Goal: Task Accomplishment & Management: Manage account settings

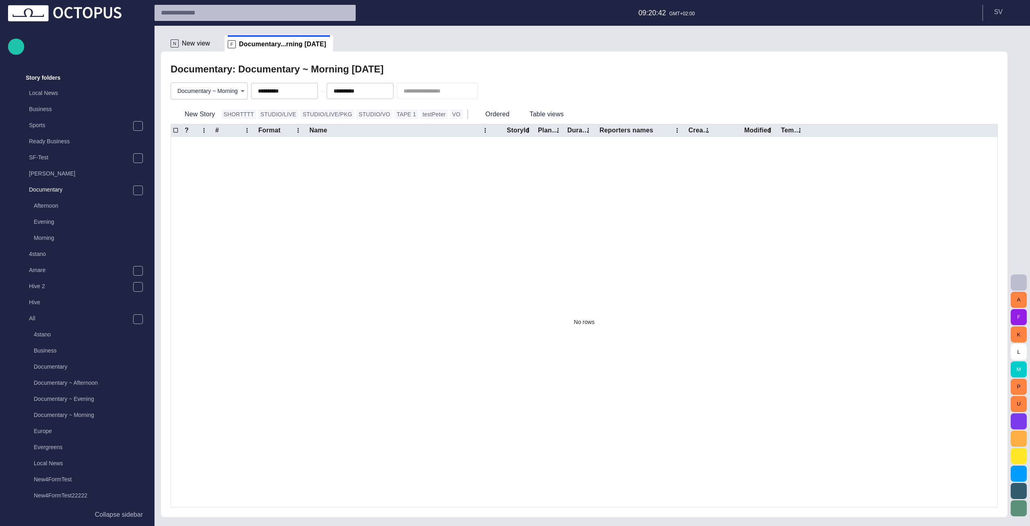
scroll to position [16, 0]
click at [233, 18] on input "text" at bounding box center [248, 12] width 174 height 13
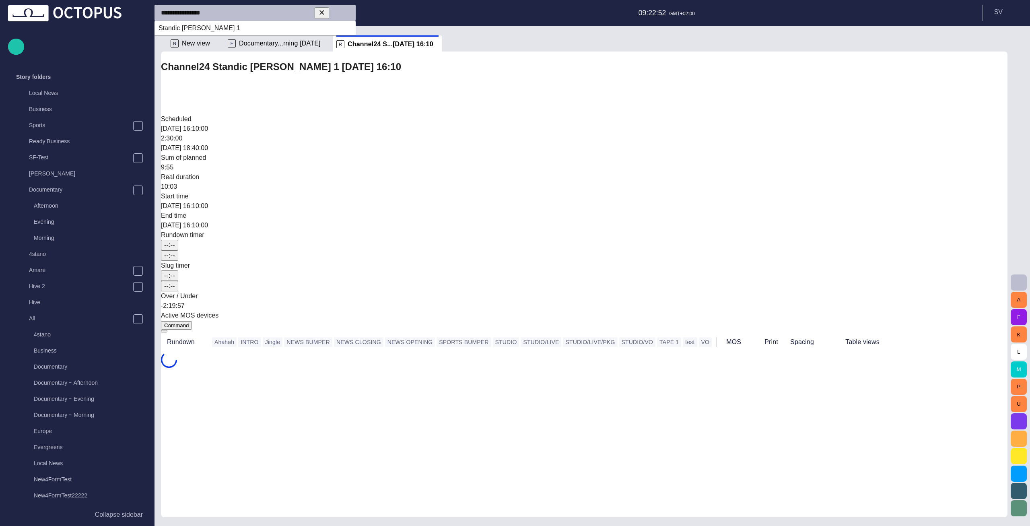
type input "**********"
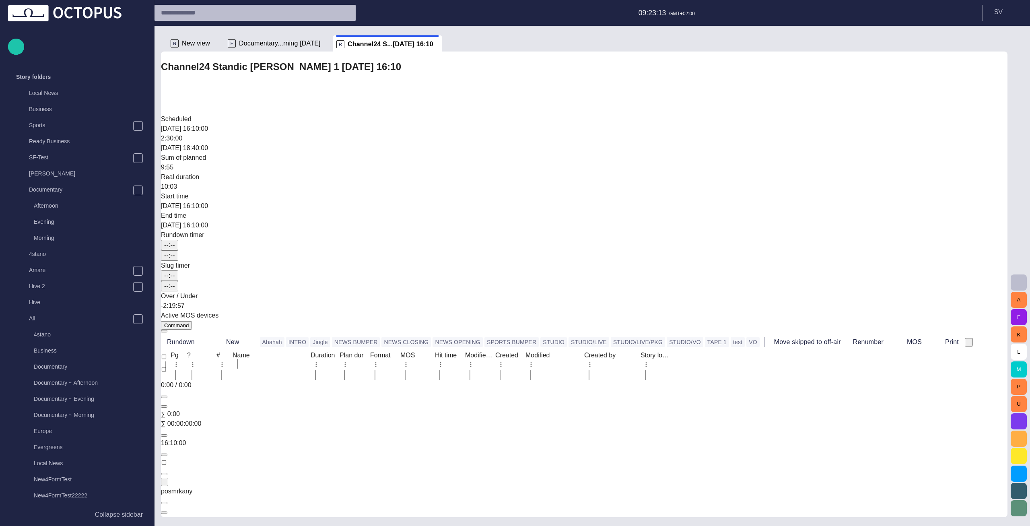
scroll to position [0, 0]
click at [215, 16] on input "text" at bounding box center [248, 12] width 174 height 13
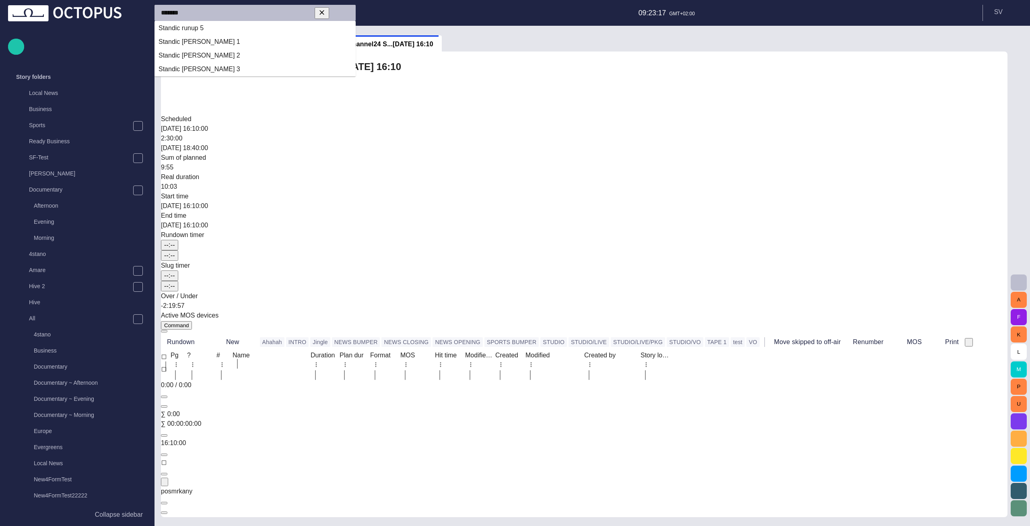
click at [213, 27] on td "Standic runup 5" at bounding box center [255, 28] width 200 height 13
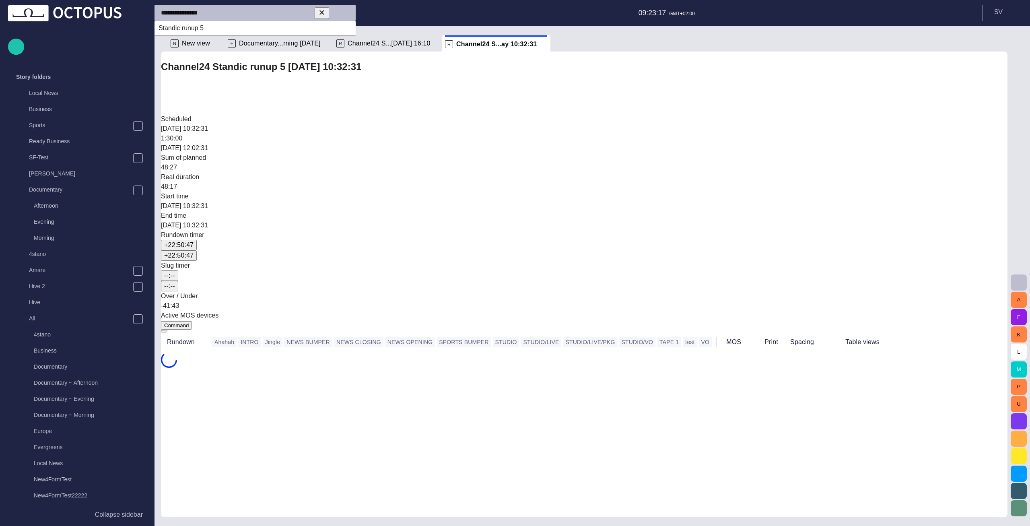
type input "**********"
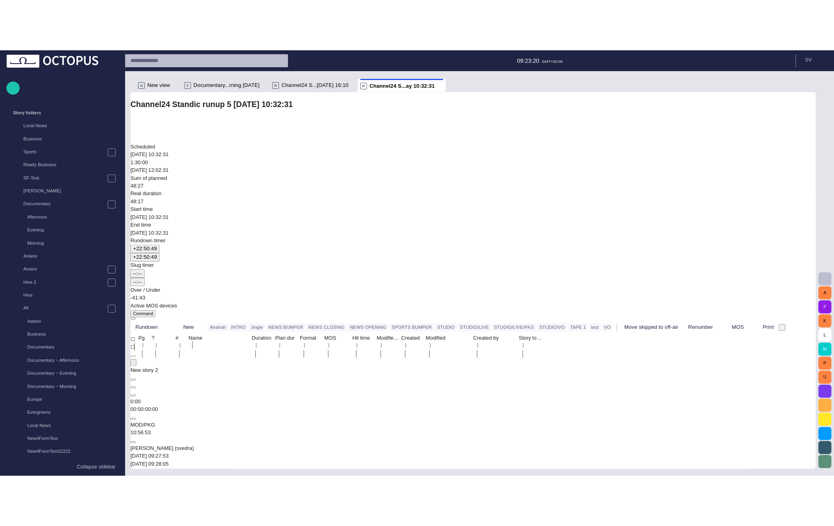
scroll to position [168, 0]
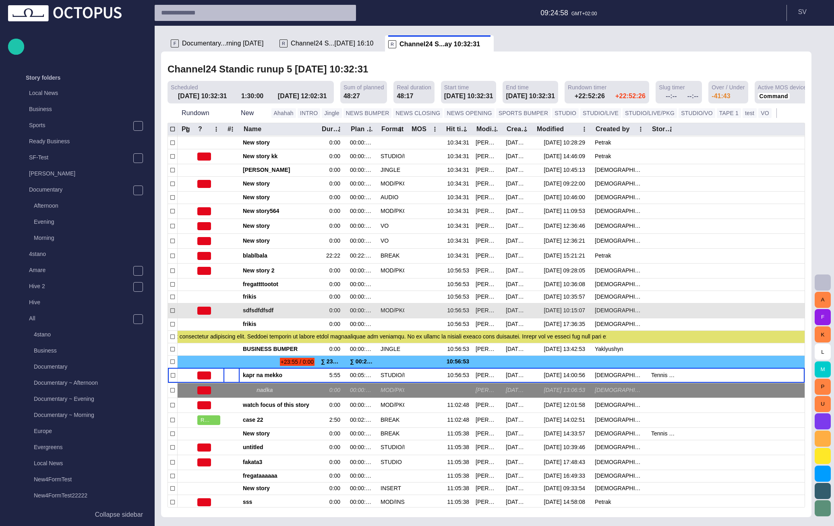
scroll to position [42, 0]
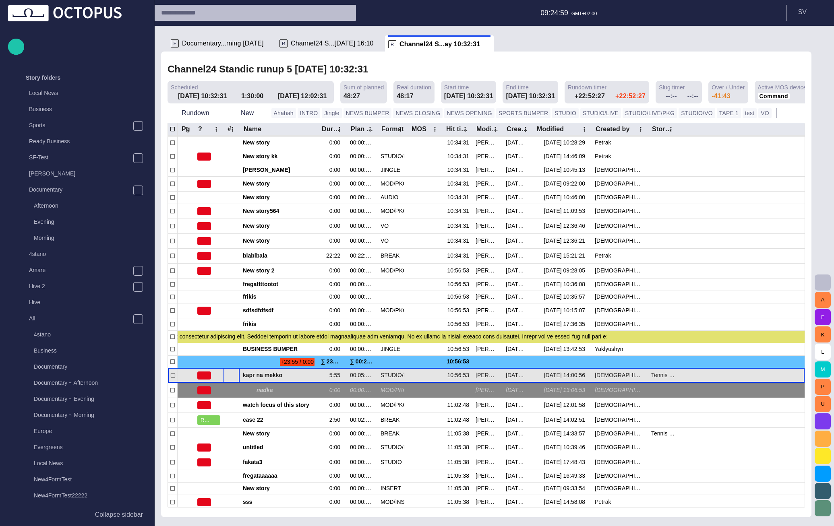
click at [234, 377] on span "button" at bounding box center [234, 375] width 6 height 6
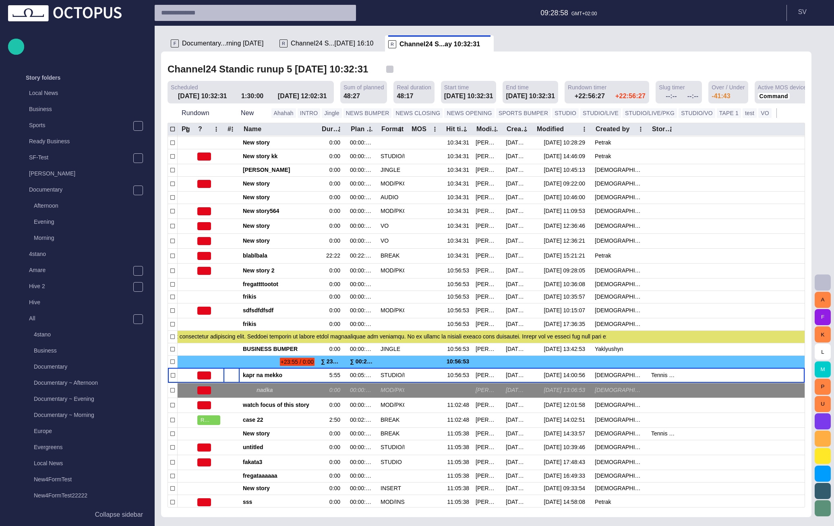
click at [386, 70] on span "button" at bounding box center [390, 69] width 8 height 8
click at [382, 65] on div "Channel24 Standic runup 5 Yesterday 10:32:31" at bounding box center [283, 69] width 233 height 17
click at [386, 67] on span "button" at bounding box center [390, 69] width 8 height 8
click at [386, 70] on span "button" at bounding box center [390, 69] width 8 height 8
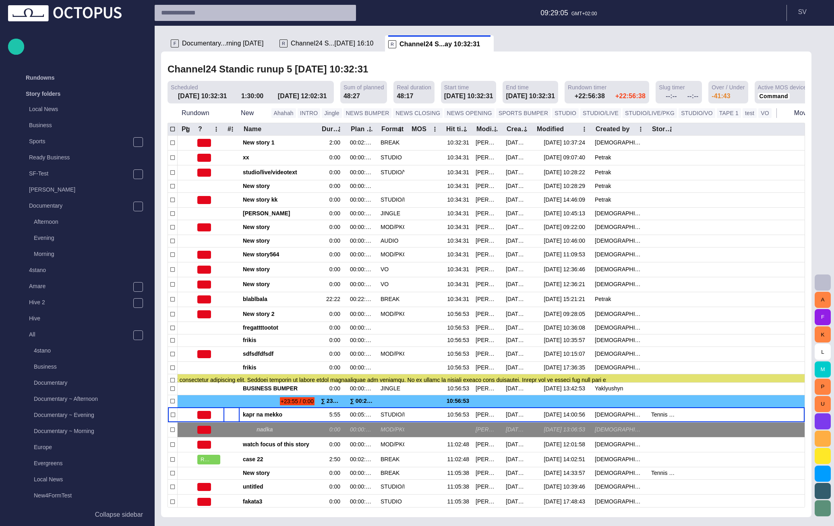
scroll to position [16, 0]
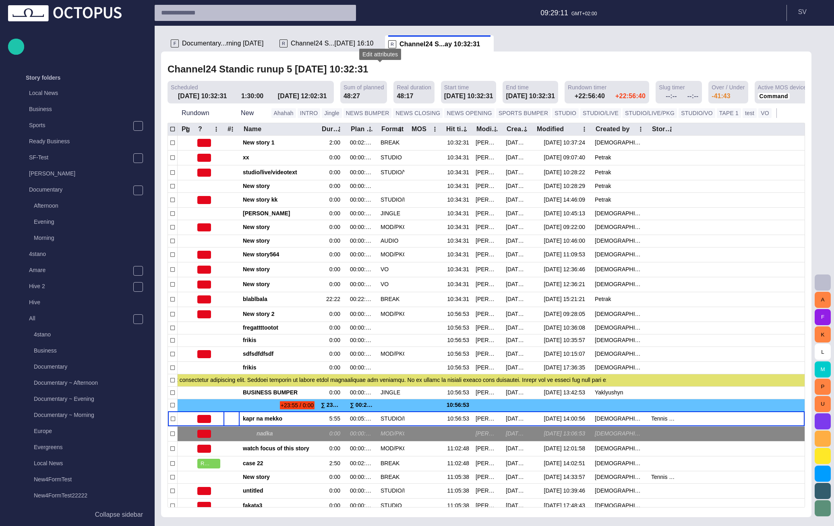
click at [386, 68] on span "button" at bounding box center [390, 69] width 8 height 8
click at [677, 65] on div "Channel24 Standic runup 5 Yesterday 10:32:31" at bounding box center [485, 69] width 637 height 17
click at [414, 63] on div "Channel24 Standic runup 5 Yesterday 10:32:31" at bounding box center [485, 69] width 637 height 17
click at [424, 62] on div "Channel24 Standic runup 5 Yesterday 10:32:31" at bounding box center [485, 69] width 637 height 17
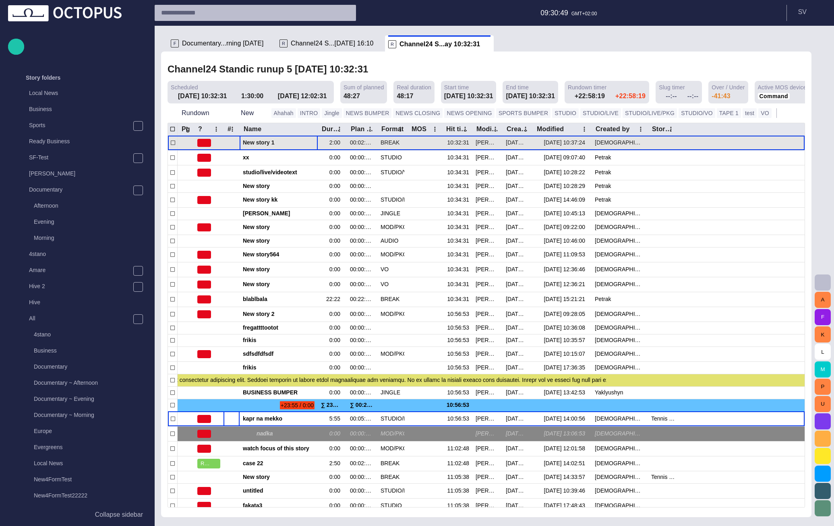
click at [309, 144] on span "button" at bounding box center [312, 143] width 6 height 6
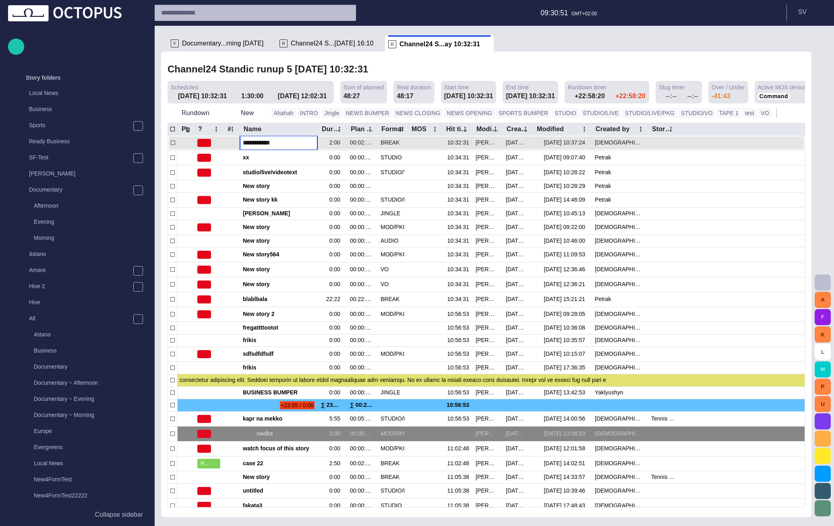
click at [399, 66] on div "Channel24 Standic runup 5 Yesterday 10:32:31" at bounding box center [485, 69] width 637 height 17
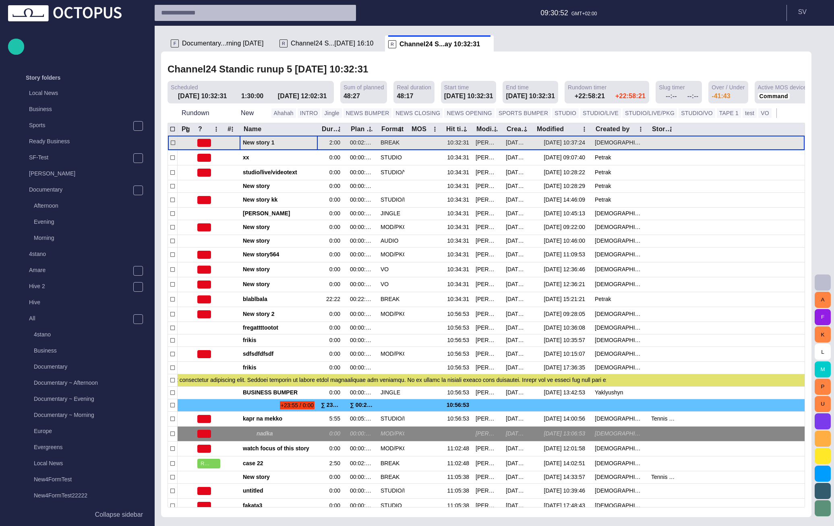
click at [303, 144] on span "button" at bounding box center [302, 143] width 6 height 6
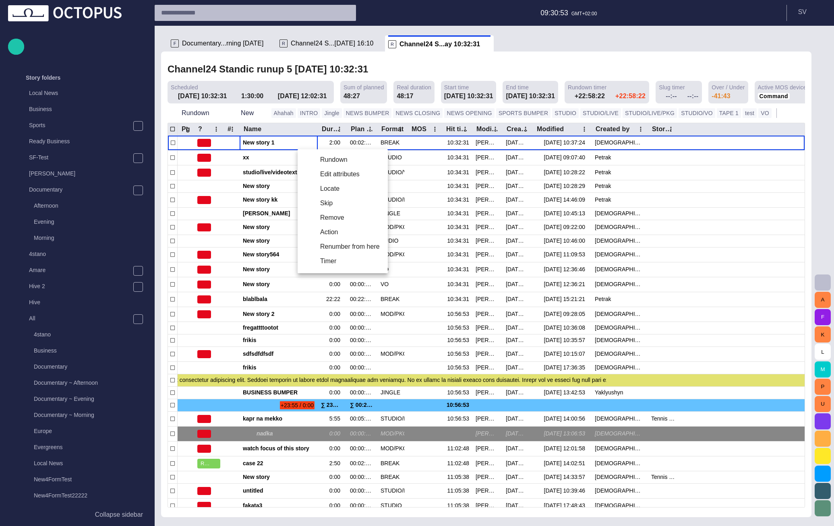
click at [319, 173] on li "Edit attributes" at bounding box center [342, 174] width 90 height 14
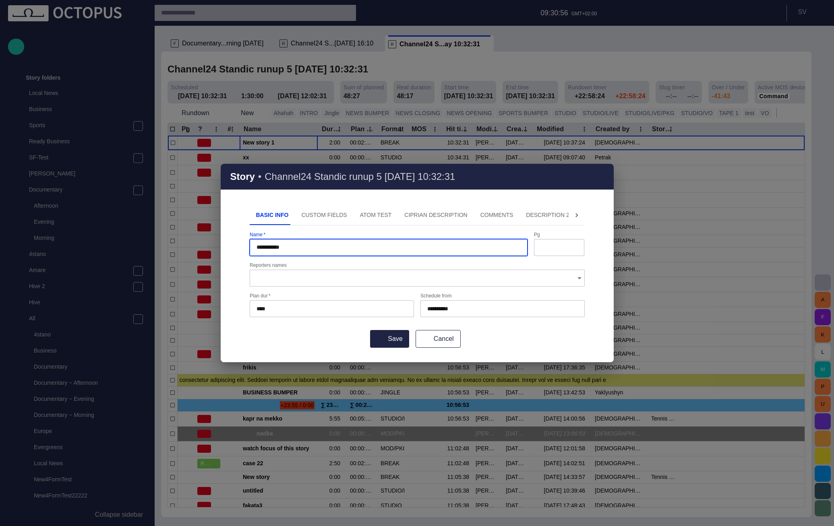
click at [484, 312] on input "**********" at bounding box center [500, 309] width 147 height 8
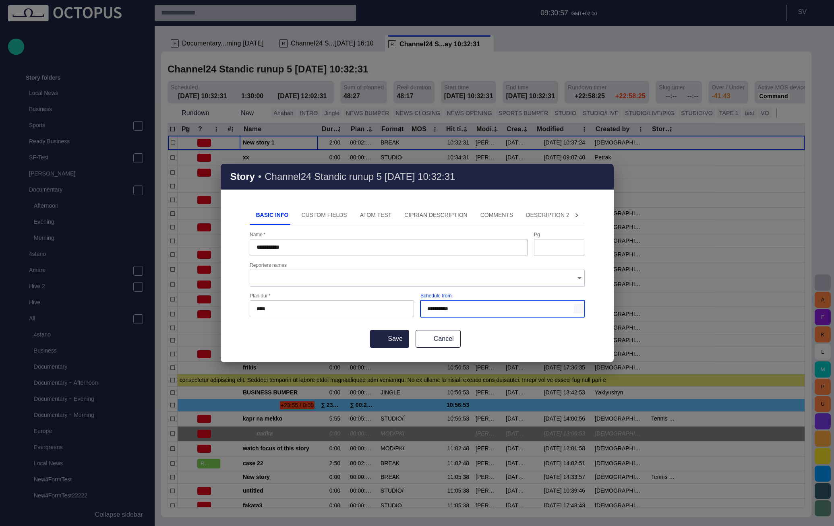
click at [576, 311] on span "button" at bounding box center [578, 309] width 6 height 6
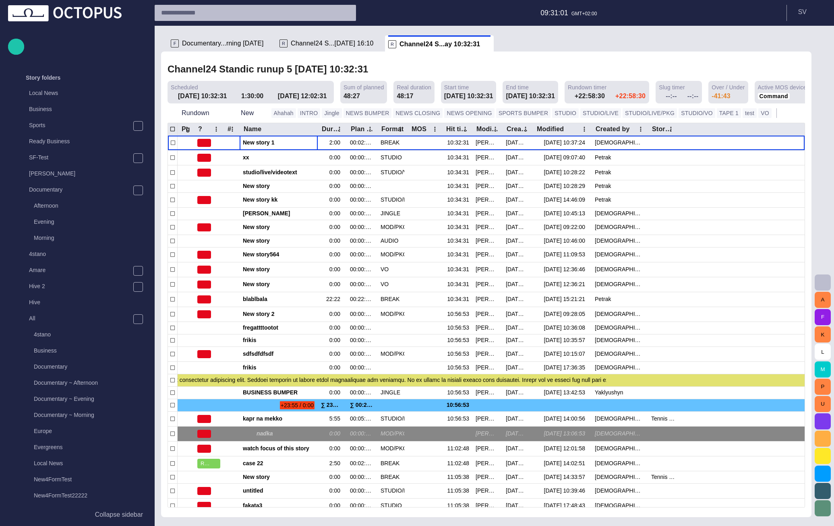
click at [234, 46] on span "Documentary...rning [DATE]" at bounding box center [223, 43] width 82 height 8
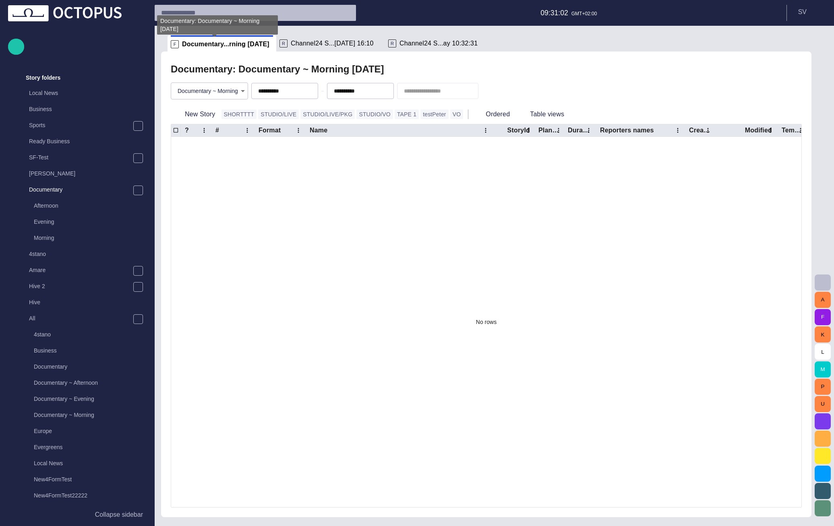
scroll to position [129, 0]
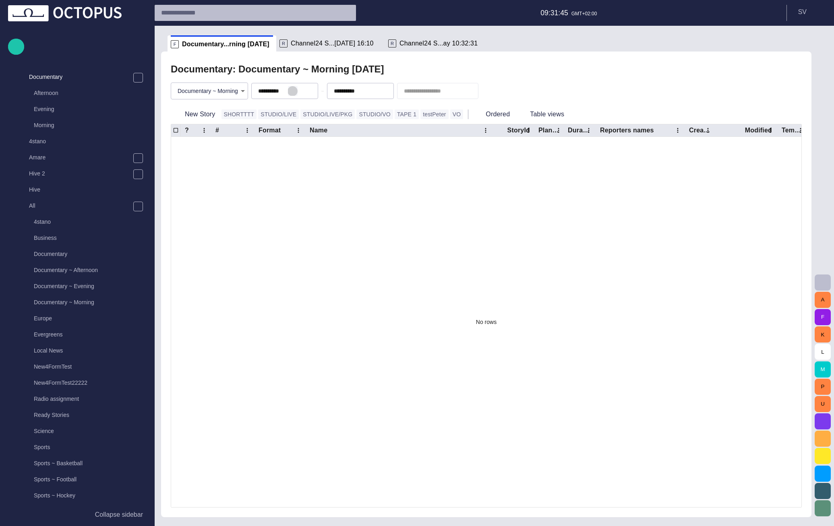
click at [296, 91] on span "button" at bounding box center [292, 91] width 6 height 6
click at [372, 91] on span "button" at bounding box center [368, 91] width 6 height 6
click at [380, 73] on div "Documentary: Documentary ~ Morning - today" at bounding box center [486, 69] width 631 height 16
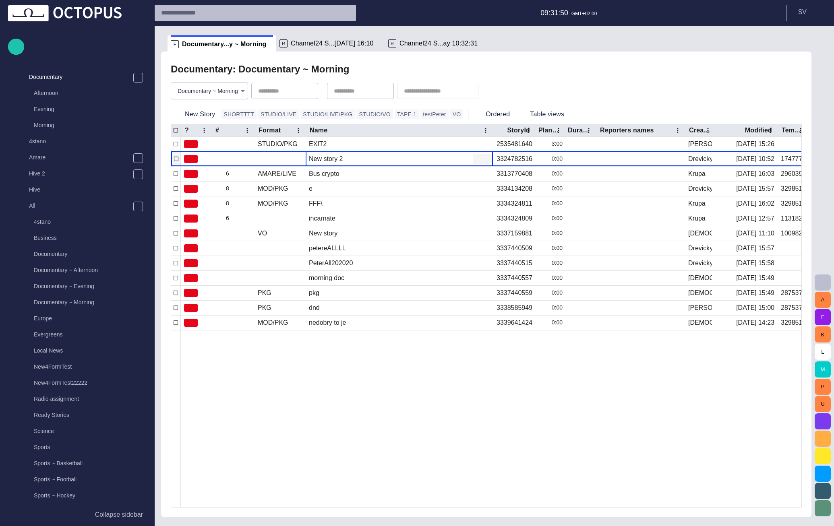
click at [477, 160] on span "button" at bounding box center [477, 159] width 8 height 8
click at [488, 177] on li "Edit attributes" at bounding box center [511, 174] width 76 height 14
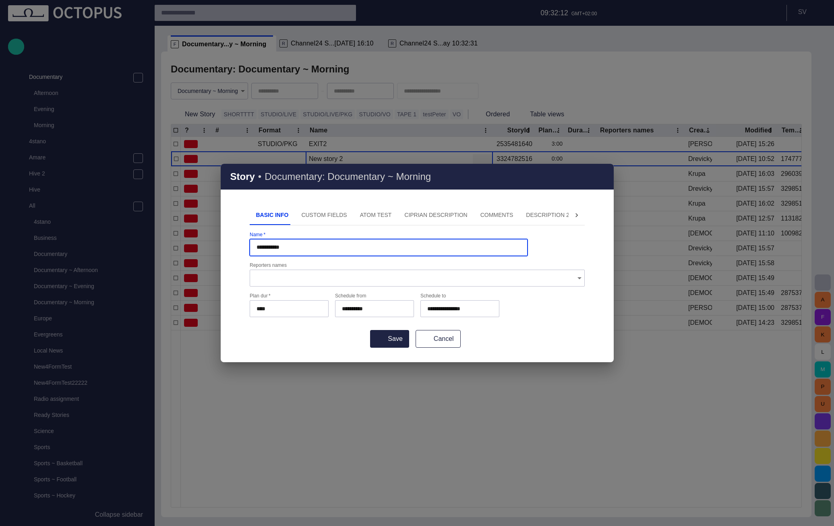
click at [332, 264] on div "Reporters names" at bounding box center [417, 274] width 335 height 24
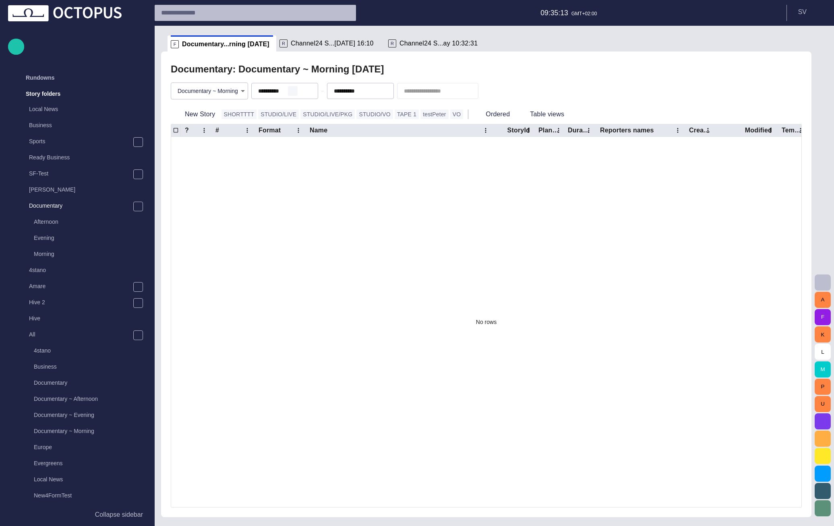
click at [295, 90] on span "button" at bounding box center [292, 91] width 6 height 6
click at [372, 91] on span "button" at bounding box center [368, 91] width 6 height 6
click at [383, 70] on div "Documentary: Documentary ~ Morning - [DATE]" at bounding box center [486, 69] width 631 height 16
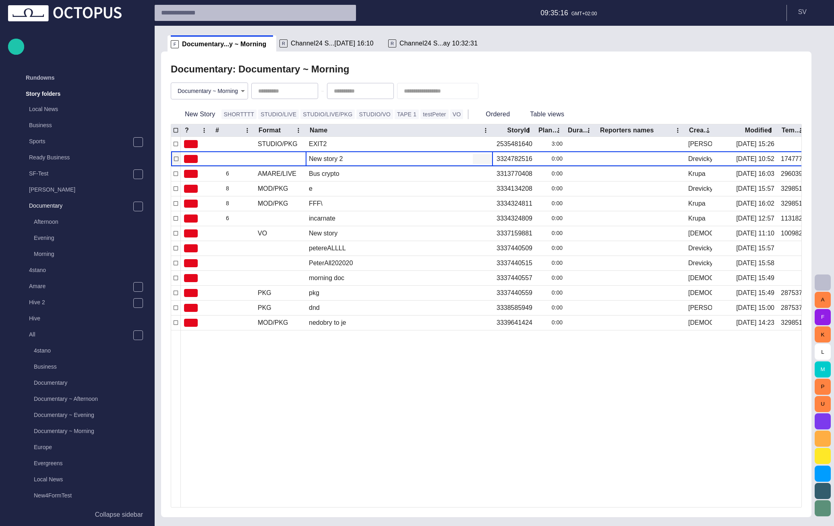
click at [477, 158] on span "button" at bounding box center [477, 159] width 8 height 8
click at [504, 177] on li "Edit attributes" at bounding box center [511, 174] width 76 height 14
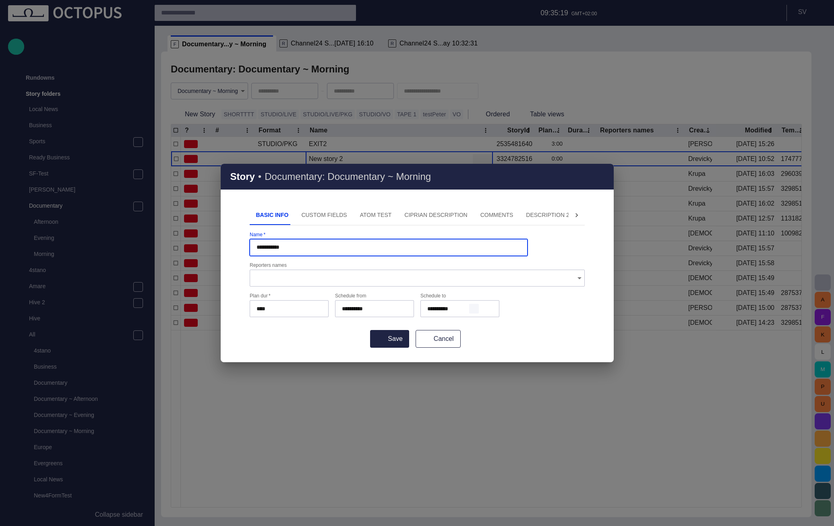
click at [474, 310] on span "button" at bounding box center [474, 309] width 6 height 6
click at [516, 328] on form "**********" at bounding box center [417, 290] width 335 height 116
click at [484, 309] on span "button" at bounding box center [483, 309] width 6 height 6
type input "**********"
click at [424, 337] on span "button" at bounding box center [424, 339] width 6 height 6
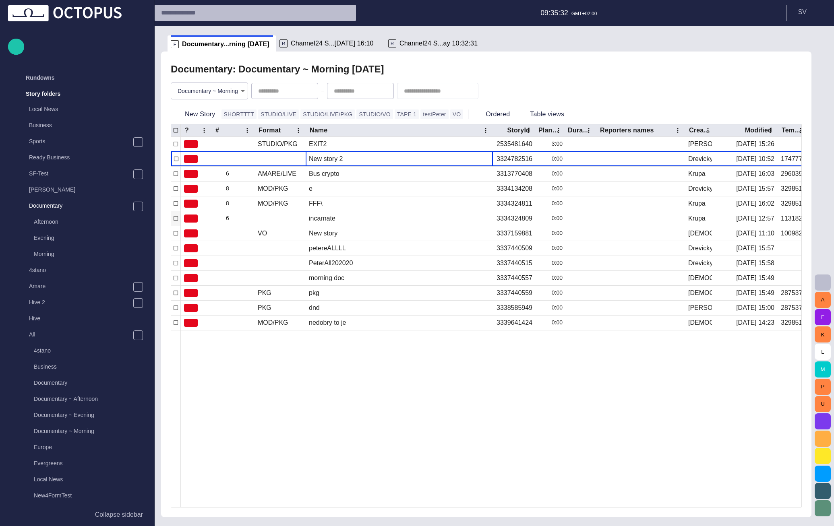
type input "**********"
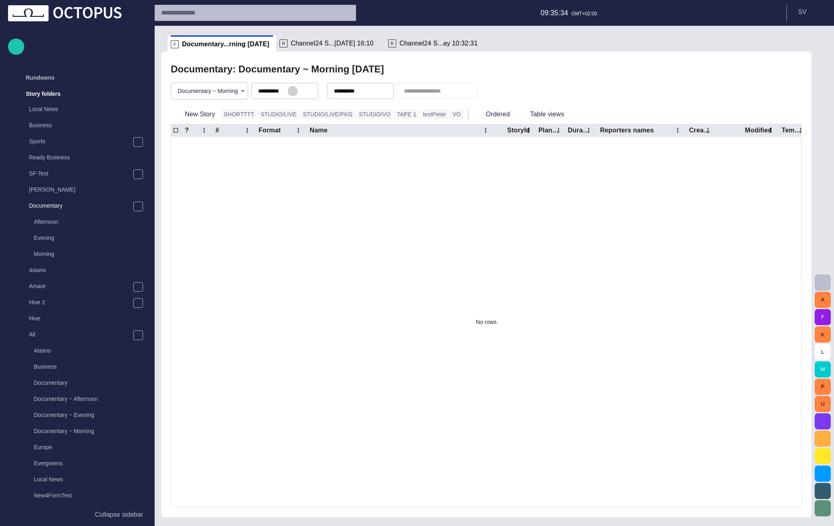
click at [296, 91] on span "button" at bounding box center [292, 91] width 6 height 6
click at [372, 91] on span "button" at bounding box center [368, 91] width 6 height 6
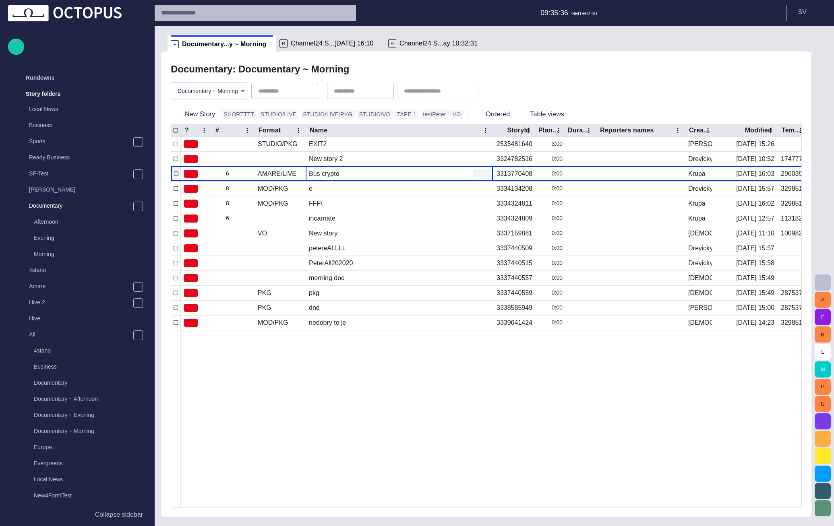
click at [479, 174] on span "button" at bounding box center [477, 174] width 8 height 8
click at [487, 196] on li "Edit attributes" at bounding box center [511, 189] width 76 height 14
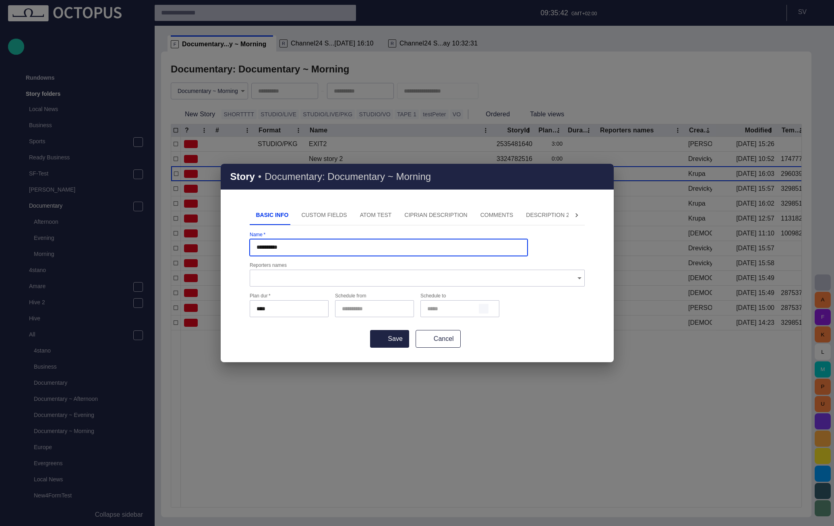
click at [481, 308] on span "button" at bounding box center [483, 309] width 6 height 6
type input "*****"
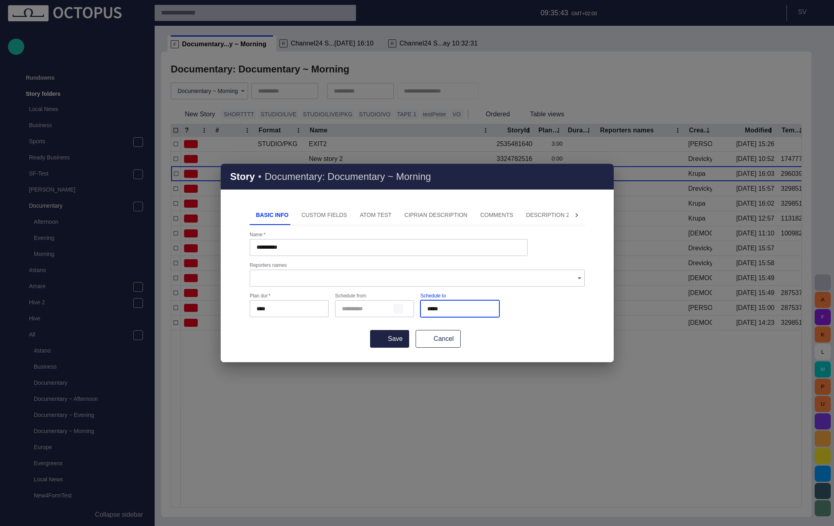
click at [399, 309] on span "button" at bounding box center [398, 309] width 6 height 6
type input "**********"
click at [398, 332] on button "Save" at bounding box center [389, 339] width 39 height 18
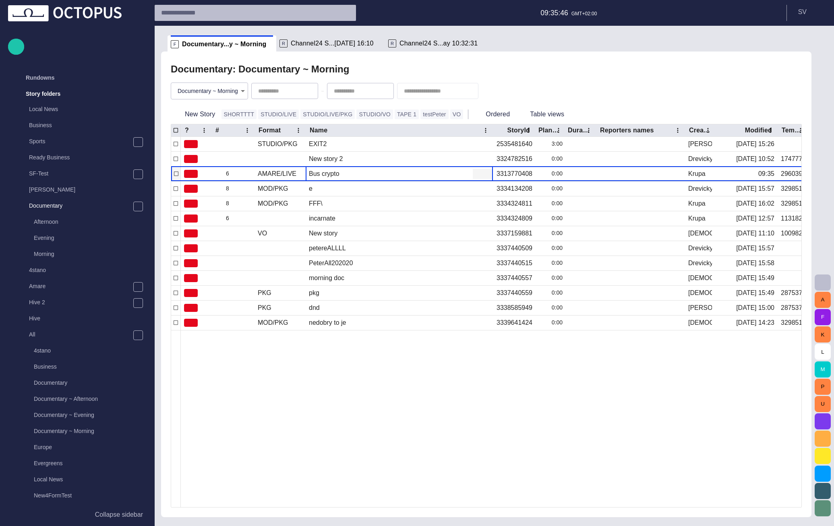
click at [475, 173] on span "button" at bounding box center [477, 174] width 8 height 8
click at [486, 192] on li "Edit attributes" at bounding box center [511, 189] width 76 height 14
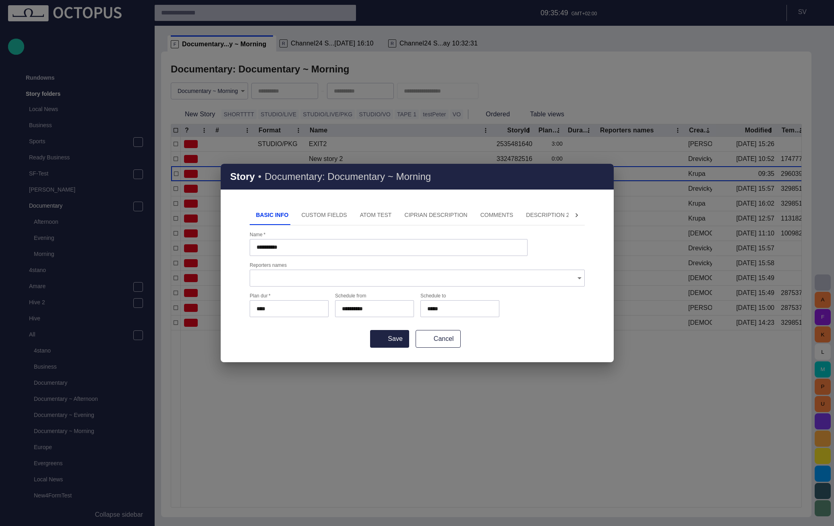
click at [435, 349] on div "**********" at bounding box center [417, 284] width 393 height 157
click at [437, 340] on button "Cancel" at bounding box center [437, 339] width 45 height 18
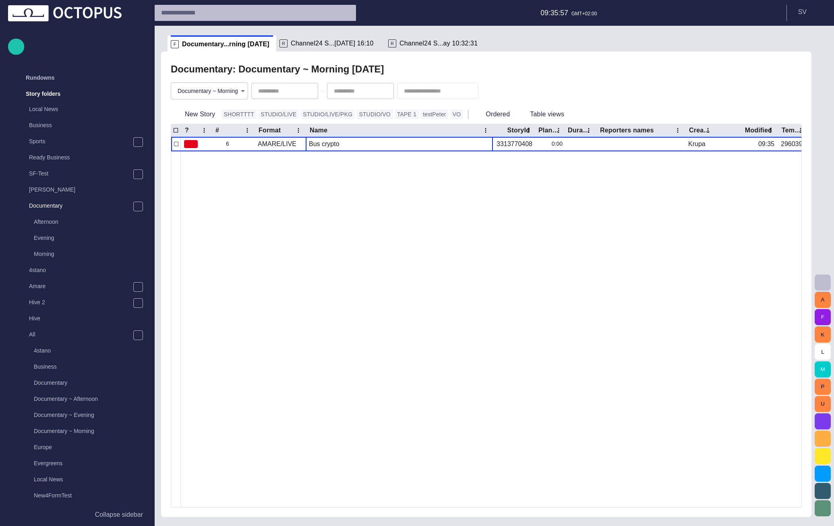
type input "**********"
click at [479, 142] on span "button" at bounding box center [477, 144] width 8 height 8
click at [491, 163] on li "Edit attributes" at bounding box center [511, 160] width 76 height 14
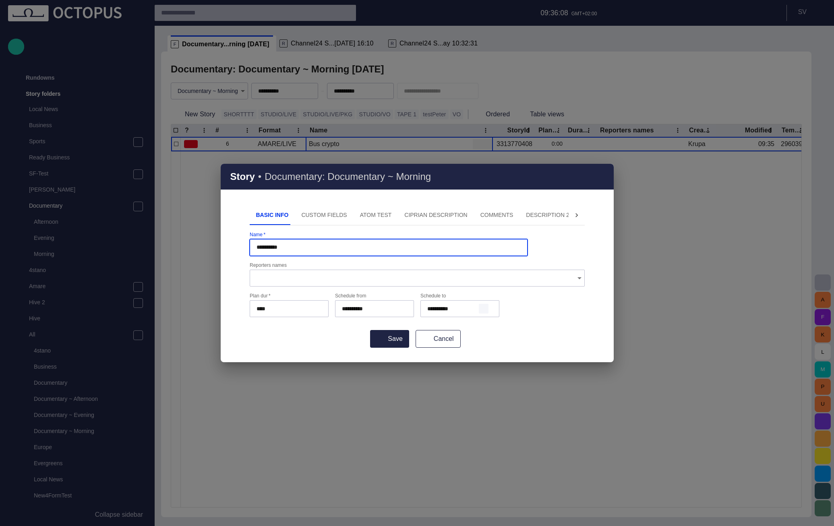
click at [483, 310] on span "button" at bounding box center [483, 309] width 6 height 6
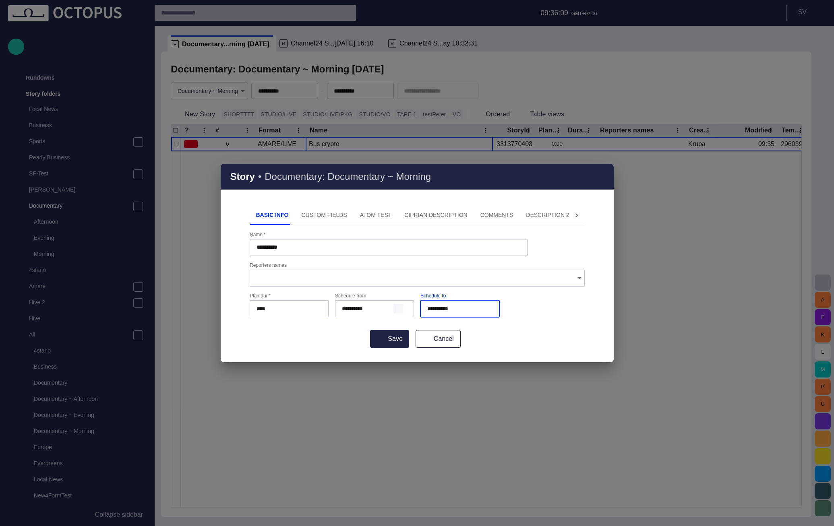
click at [400, 307] on span "button" at bounding box center [398, 309] width 6 height 6
click at [392, 343] on button "Save" at bounding box center [389, 339] width 39 height 18
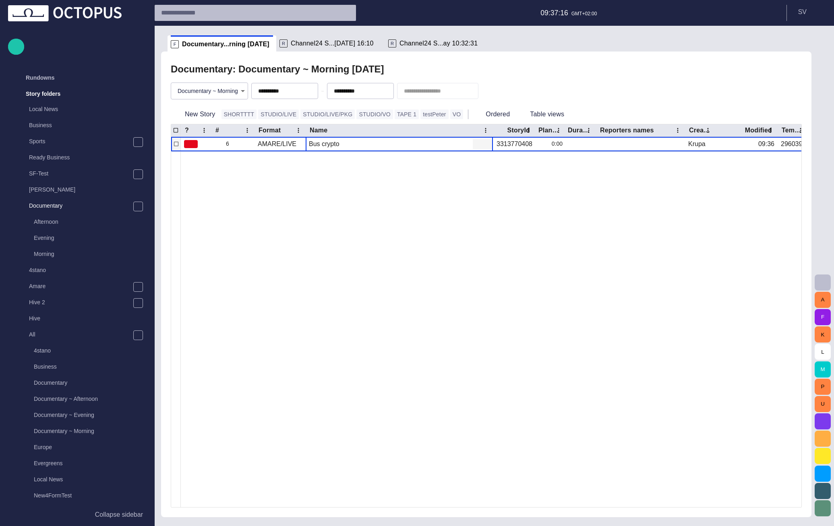
click at [477, 144] on span "button" at bounding box center [477, 144] width 8 height 8
click at [491, 163] on li "Edit attributes" at bounding box center [511, 160] width 76 height 14
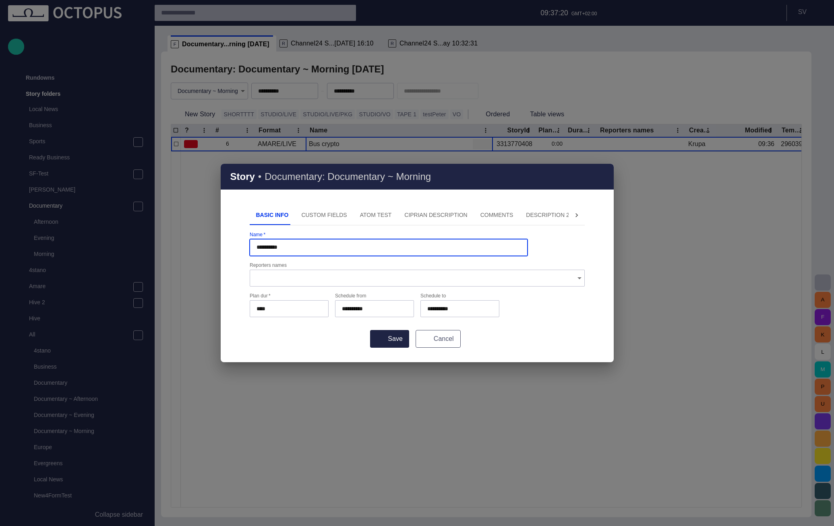
click at [429, 341] on button "Cancel" at bounding box center [437, 339] width 45 height 18
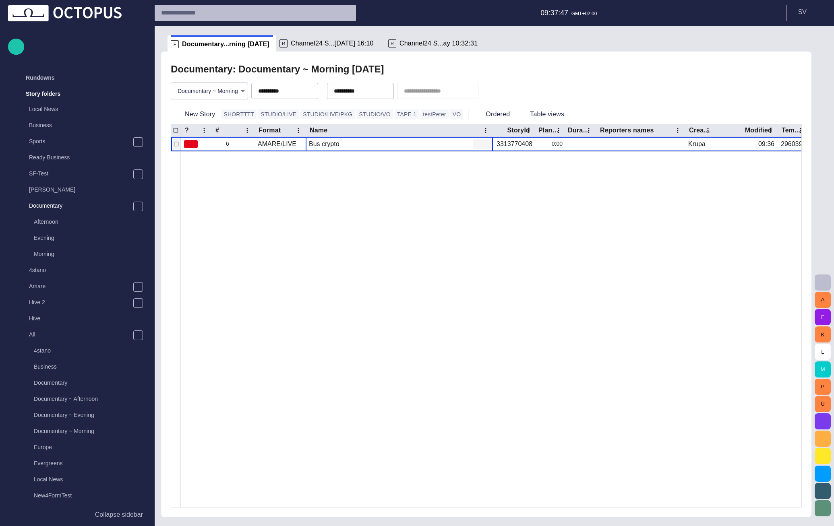
click at [476, 147] on span "button" at bounding box center [477, 144] width 8 height 8
click at [483, 157] on li "Edit attributes" at bounding box center [511, 160] width 76 height 14
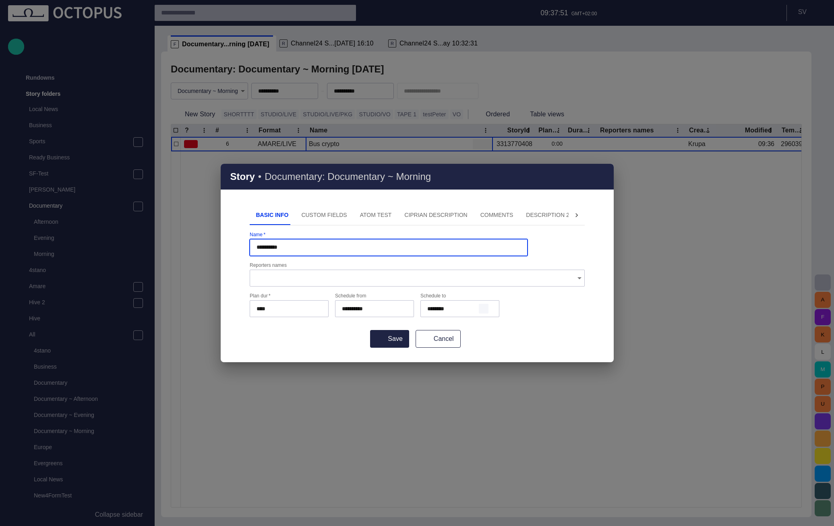
click at [483, 309] on span "button" at bounding box center [483, 309] width 6 height 6
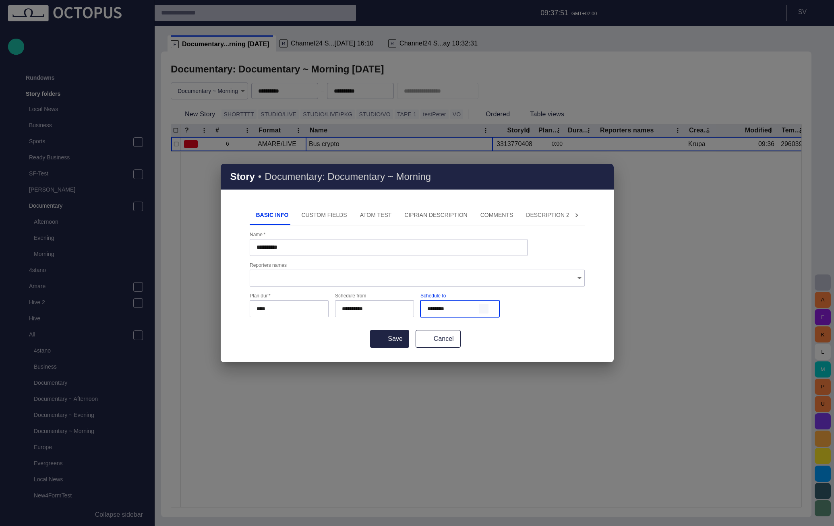
type input "********"
click at [436, 339] on button "Cancel" at bounding box center [437, 339] width 45 height 18
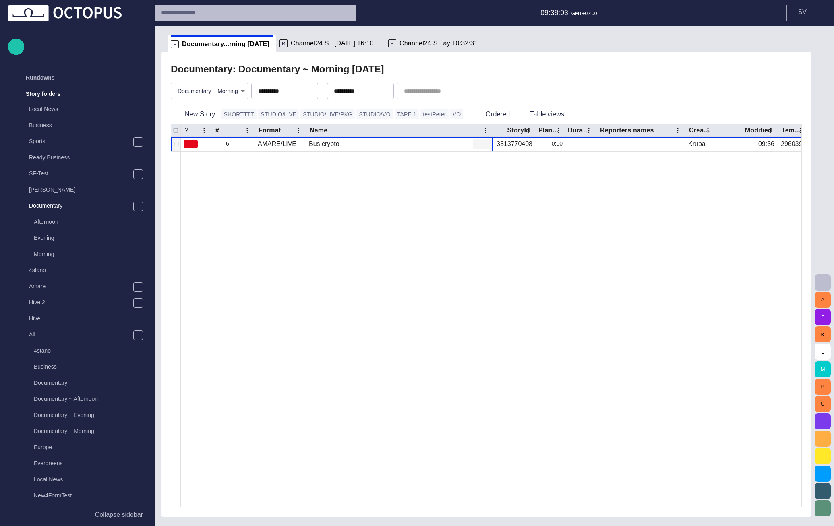
click at [475, 145] on span "button" at bounding box center [477, 144] width 8 height 8
click at [487, 159] on li "Edit attributes" at bounding box center [511, 160] width 76 height 14
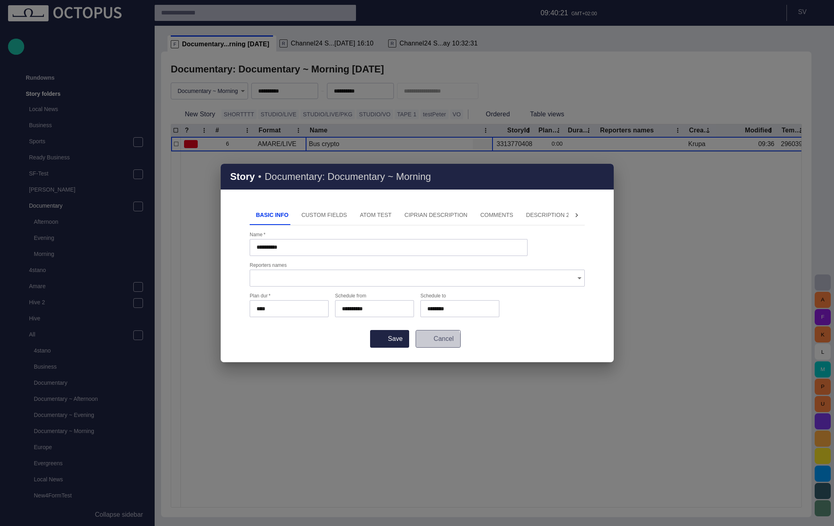
click at [436, 341] on button "Cancel" at bounding box center [437, 339] width 45 height 18
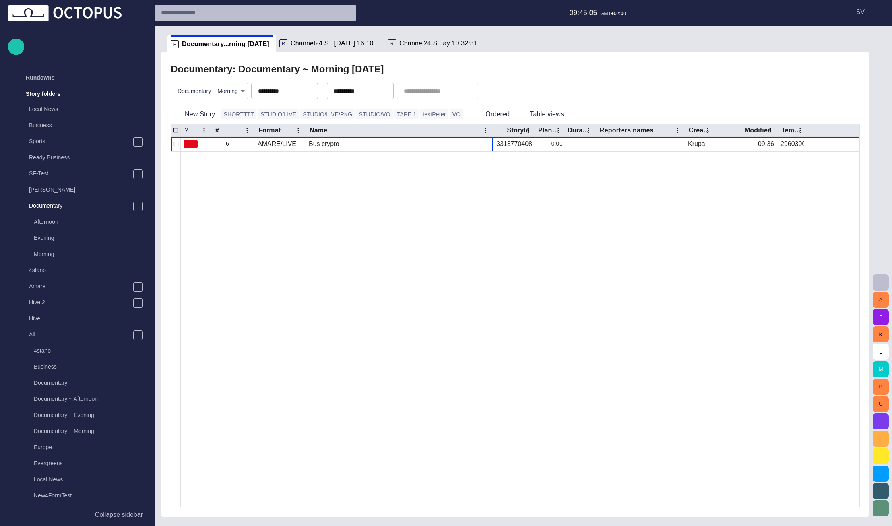
click at [497, 89] on button "button" at bounding box center [488, 91] width 15 height 14
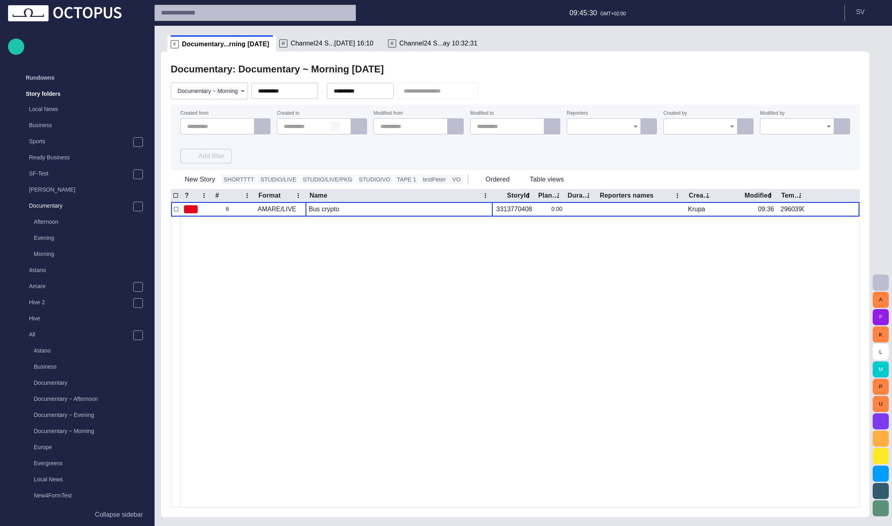
click at [337, 125] on span "button" at bounding box center [335, 126] width 6 height 6
type input "**********"
click at [345, 151] on div "**********" at bounding box center [515, 137] width 670 height 52
click at [238, 127] on span "button" at bounding box center [238, 126] width 6 height 6
click at [309, 146] on div "**********" at bounding box center [515, 137] width 670 height 52
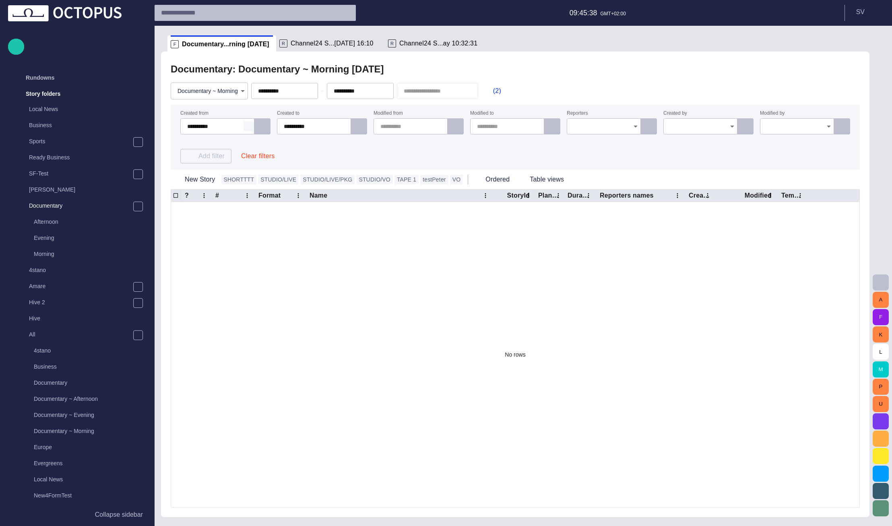
click at [248, 126] on span "button" at bounding box center [248, 126] width 6 height 6
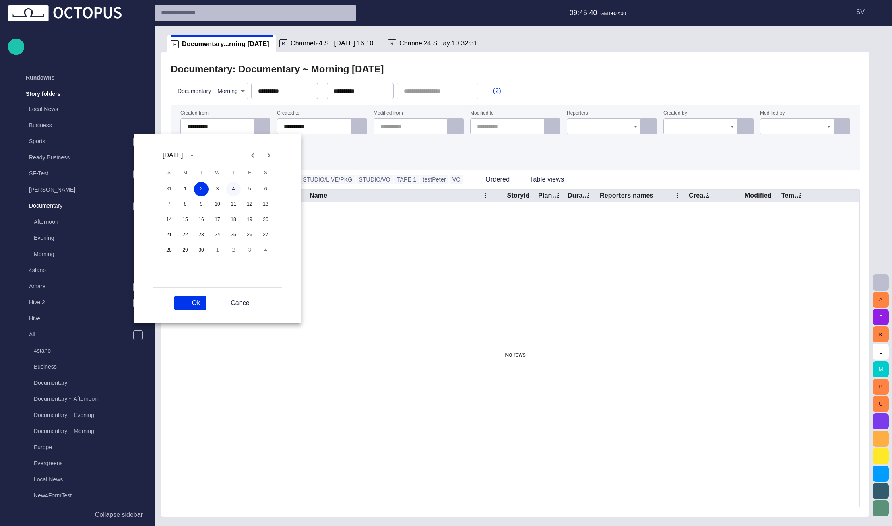
click at [230, 190] on button "4" at bounding box center [233, 189] width 14 height 14
click at [204, 305] on button "Ok" at bounding box center [190, 303] width 32 height 14
type input "**********"
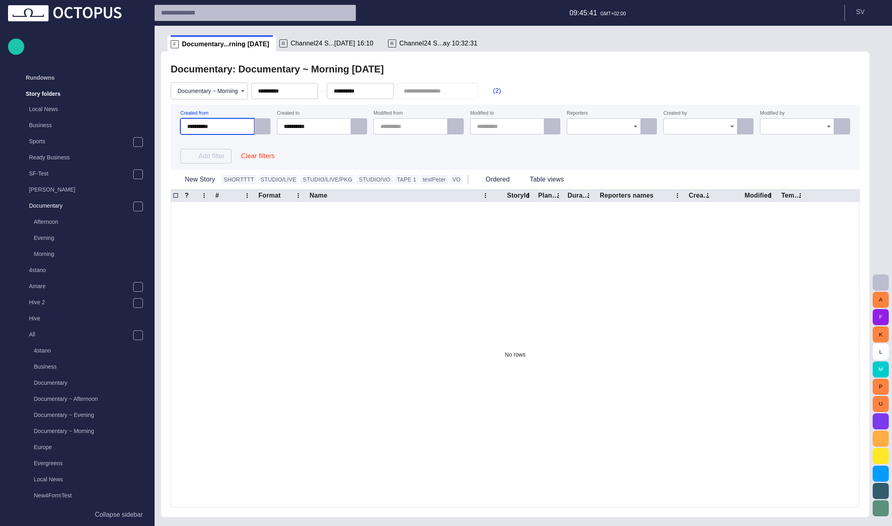
click at [334, 156] on div "**********" at bounding box center [515, 137] width 670 height 52
click at [229, 128] on span "button" at bounding box center [229, 126] width 6 height 6
click at [295, 145] on div "**********" at bounding box center [515, 137] width 670 height 52
click at [248, 125] on span "button" at bounding box center [248, 126] width 6 height 6
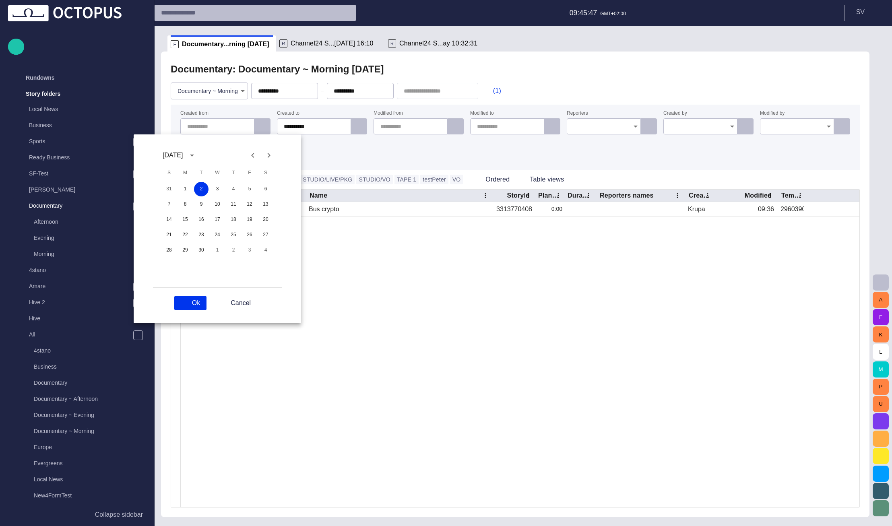
click at [303, 157] on div at bounding box center [446, 263] width 892 height 526
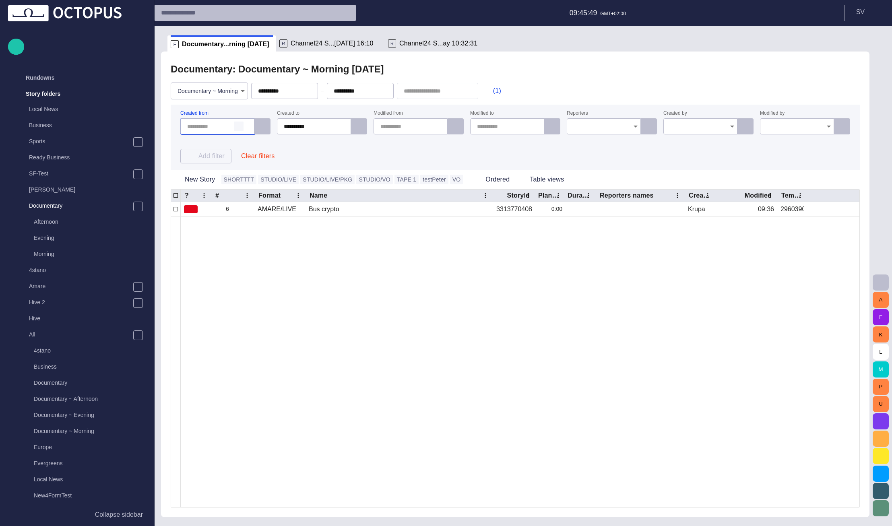
click at [241, 129] on span "button" at bounding box center [238, 126] width 6 height 6
type input "**********"
click at [311, 145] on div "**********" at bounding box center [515, 137] width 670 height 52
click at [228, 125] on span "button" at bounding box center [229, 126] width 6 height 6
click at [307, 140] on div "**********" at bounding box center [515, 137] width 670 height 52
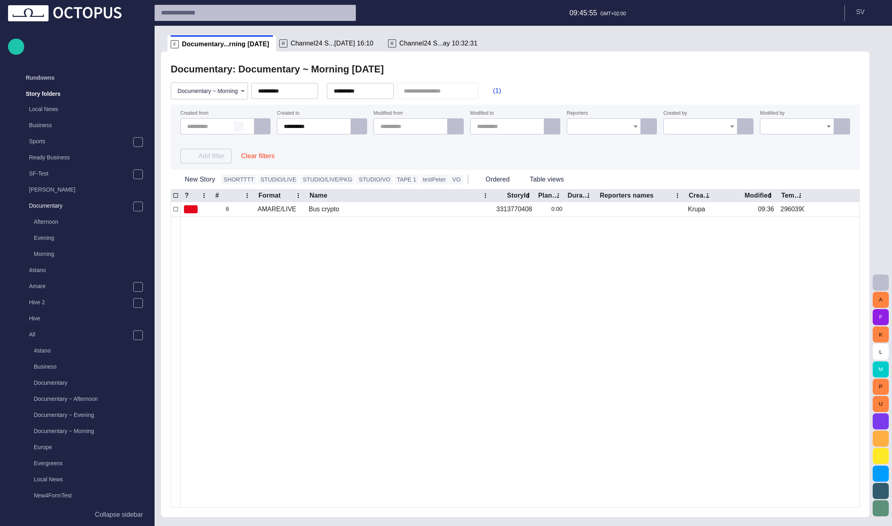
click at [237, 126] on span "button" at bounding box center [238, 126] width 6 height 6
type input "**********"
click at [293, 149] on div "**********" at bounding box center [515, 137] width 670 height 52
click at [272, 159] on button "Clear filters" at bounding box center [258, 156] width 46 height 14
click at [680, 124] on input "Created by" at bounding box center [697, 126] width 55 height 8
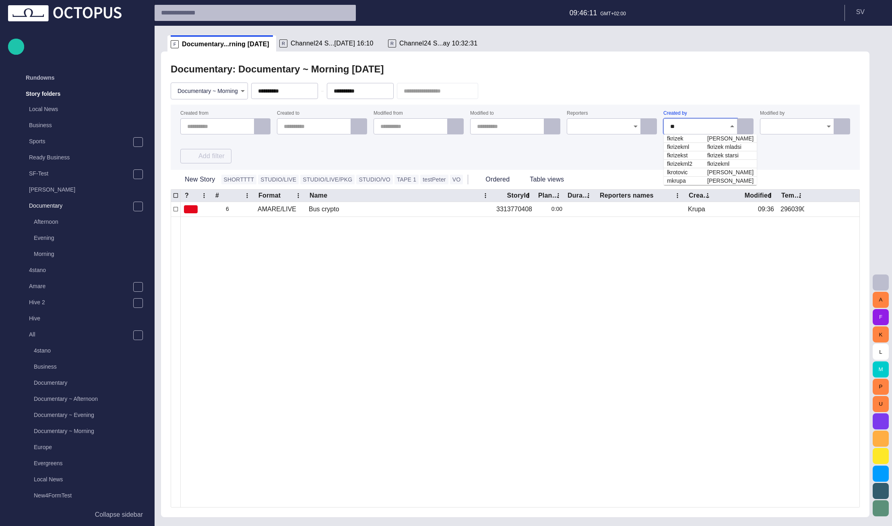
type input "***"
click at [685, 137] on td "mkrupa" at bounding box center [684, 138] width 40 height 8
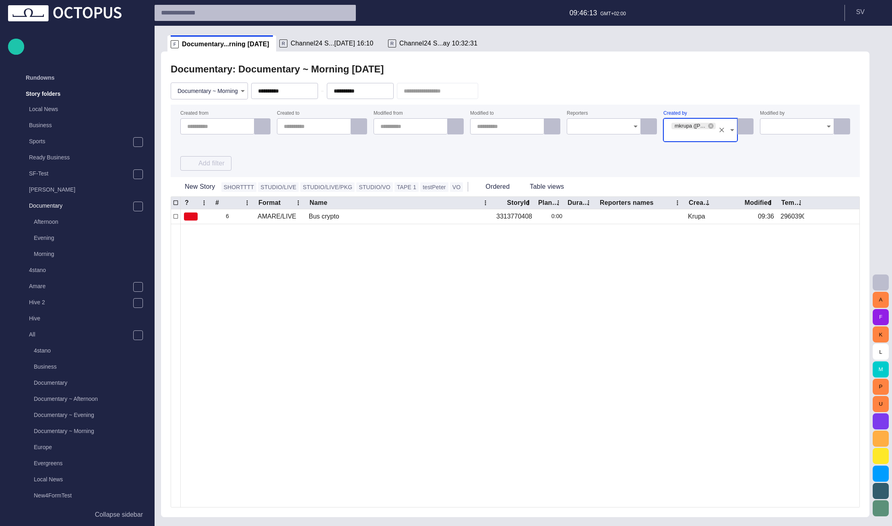
click at [686, 153] on div "Created from Created to Modified from Modified to Reporters Created by mkrupa (…" at bounding box center [515, 141] width 670 height 60
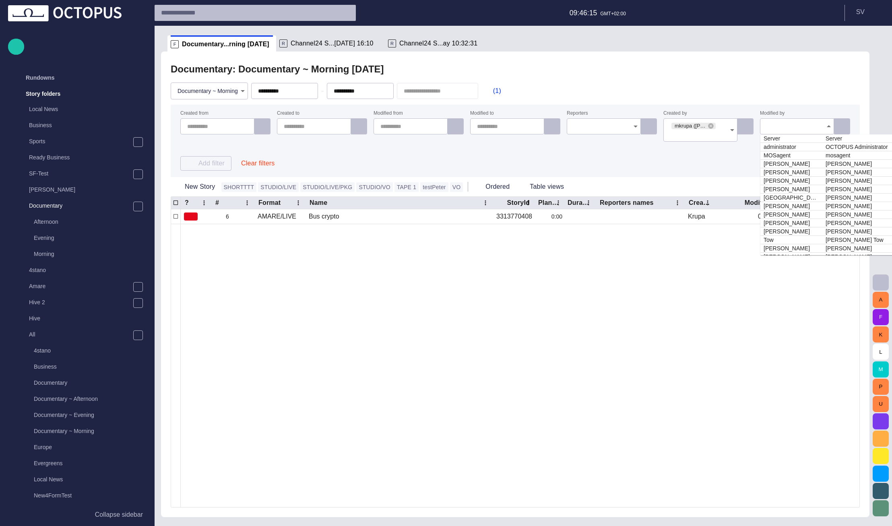
click at [776, 132] on div at bounding box center [797, 126] width 74 height 16
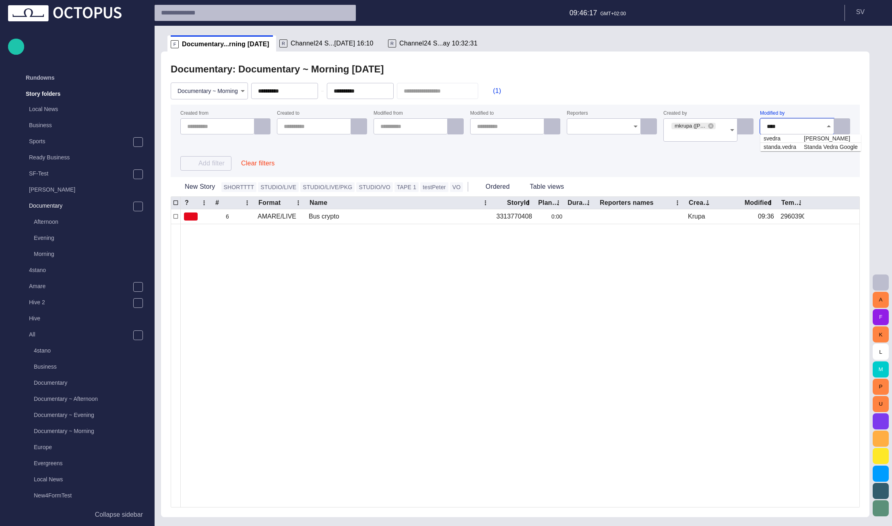
type input "*****"
click at [780, 140] on td "svedra" at bounding box center [780, 138] width 40 height 8
click at [749, 163] on div "Created from Created to Modified from Modified to Reporters Created by mkrupa (…" at bounding box center [515, 141] width 670 height 60
click at [710, 126] on icon at bounding box center [711, 126] width 6 height 6
click at [706, 150] on div "Created from Created to Modified from Modified to Reporters Created by Modified…" at bounding box center [515, 141] width 670 height 60
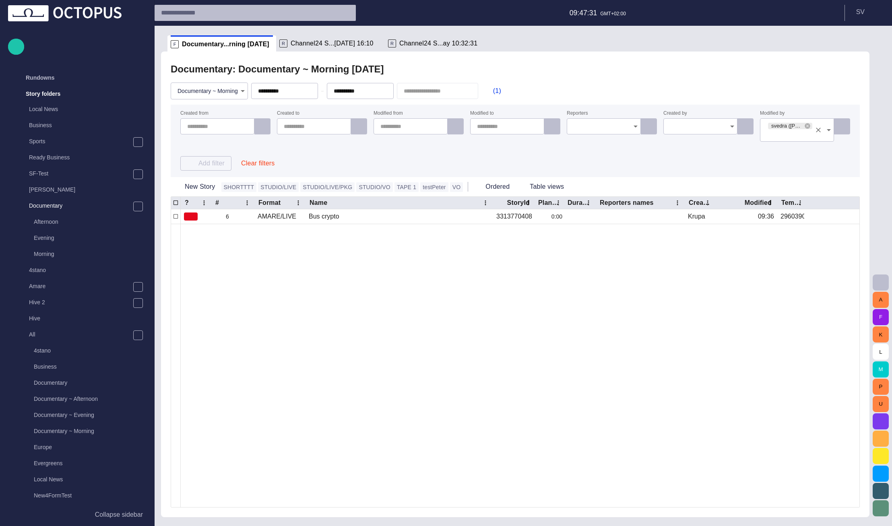
click at [798, 136] on input "Modified by" at bounding box center [789, 134] width 44 height 8
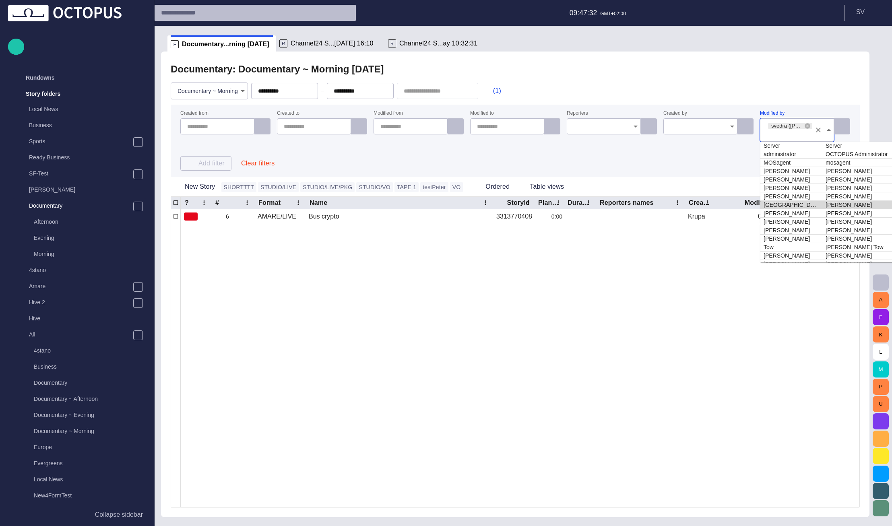
click at [788, 205] on td "Fairfield" at bounding box center [791, 205] width 62 height 8
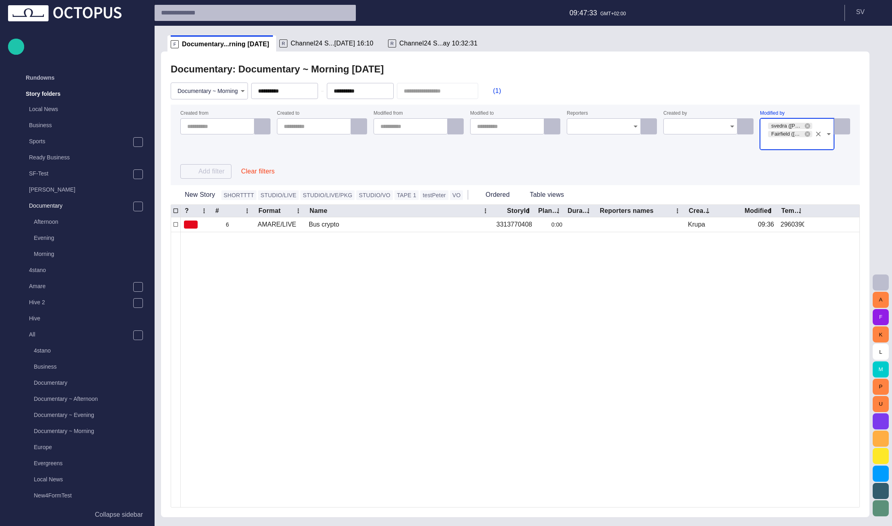
click at [797, 169] on div "Created from Created to Modified from Modified to Reporters Created by Modified…" at bounding box center [515, 145] width 670 height 68
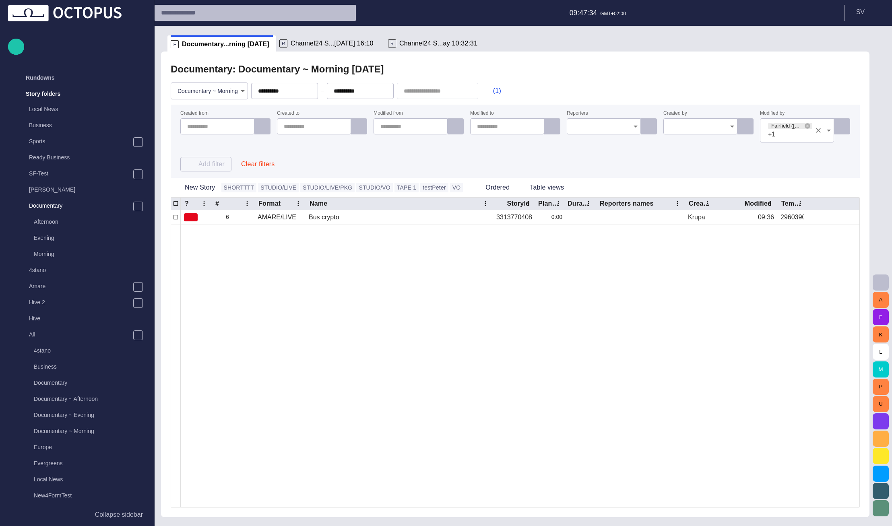
click at [803, 137] on input "Modified by" at bounding box center [793, 134] width 35 height 8
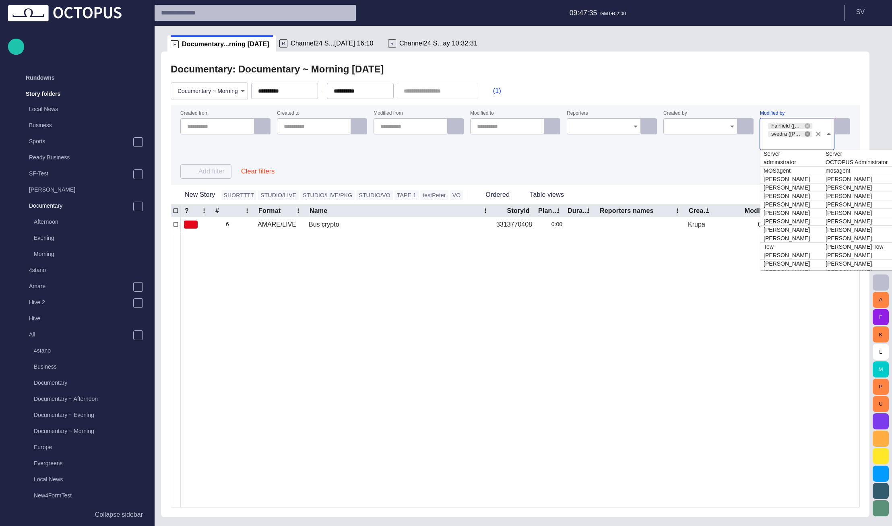
click at [807, 135] on icon at bounding box center [807, 133] width 5 height 5
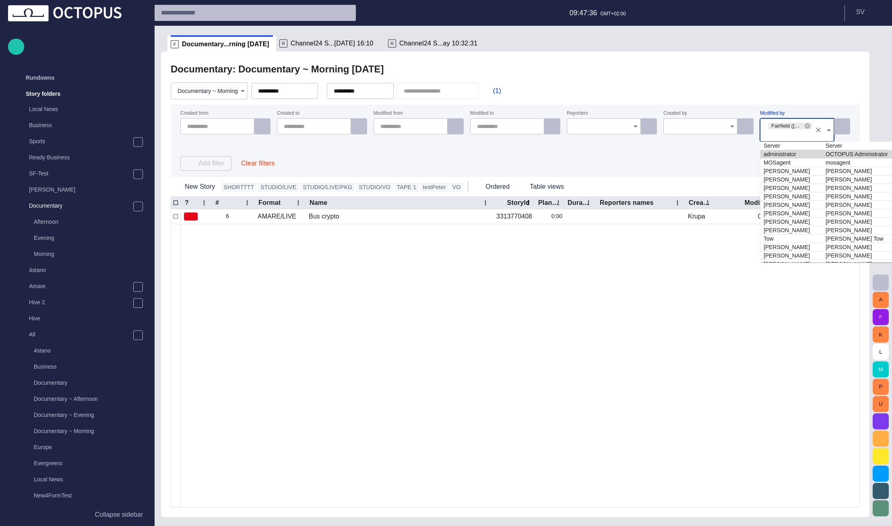
click at [733, 165] on div "Created from Created to Modified from Modified to Reporters Created by Modified…" at bounding box center [515, 141] width 670 height 60
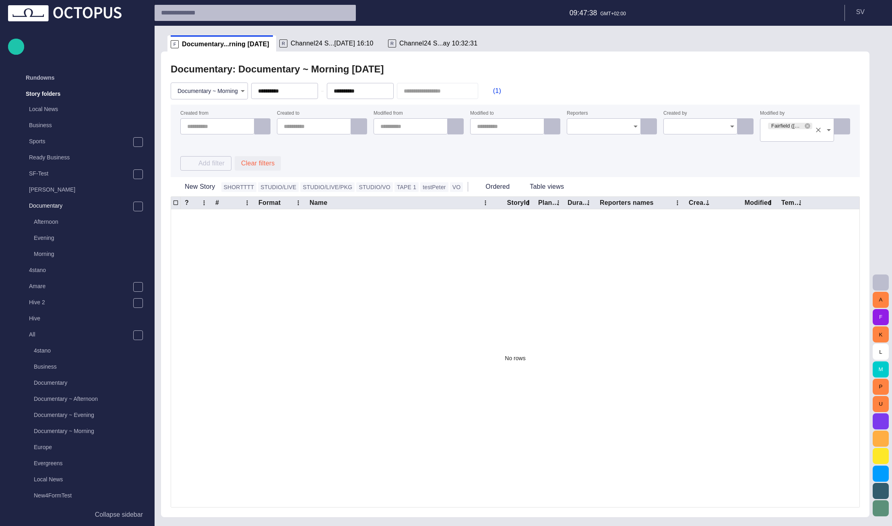
click at [268, 158] on button "Clear filters" at bounding box center [258, 163] width 46 height 14
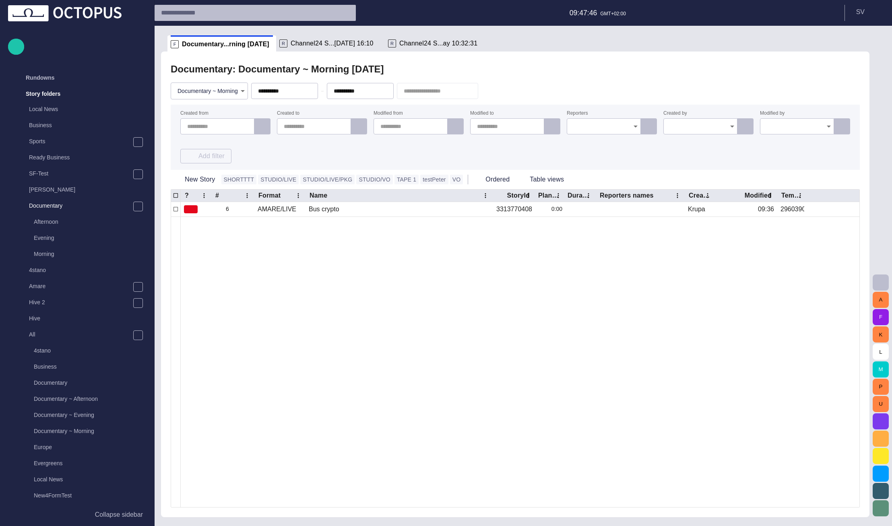
click at [833, 285] on button "button" at bounding box center [881, 283] width 16 height 16
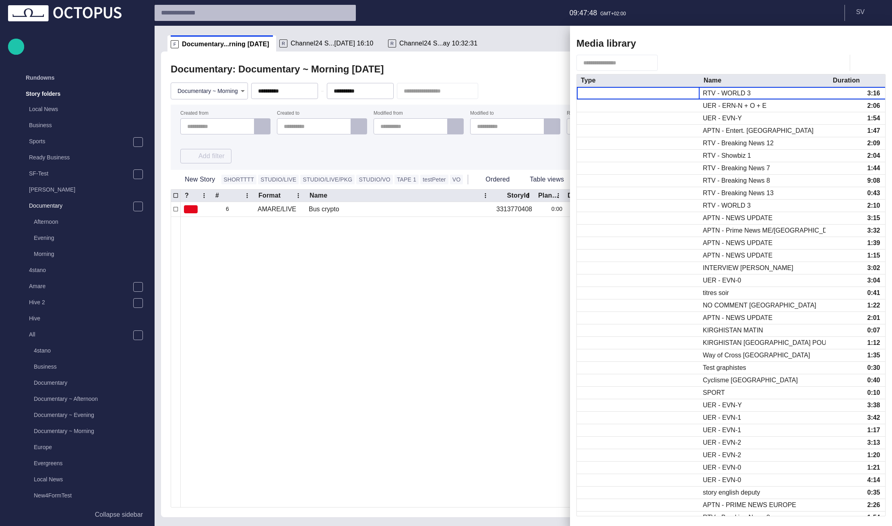
click at [669, 64] on span "button" at bounding box center [665, 63] width 8 height 8
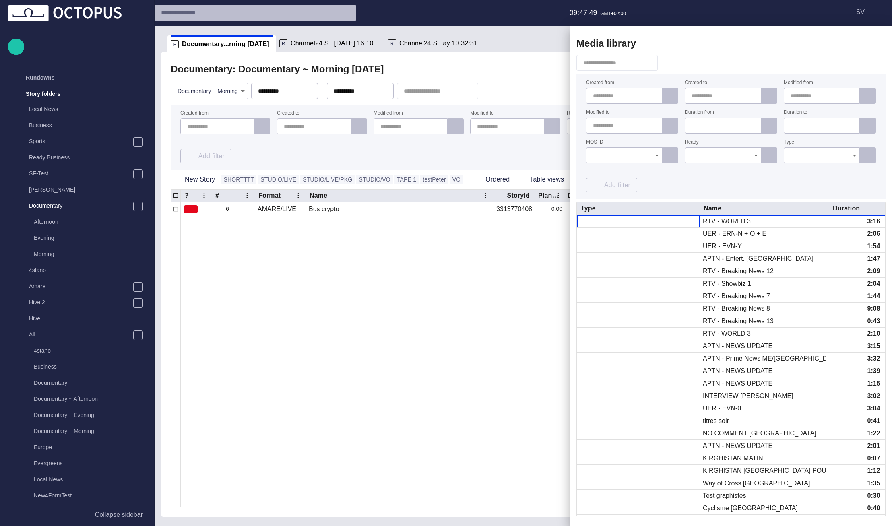
click at [697, 156] on input "Ready" at bounding box center [720, 155] width 57 height 8
click at [703, 176] on span "DISCONNECTED" at bounding box center [723, 172] width 62 height 10
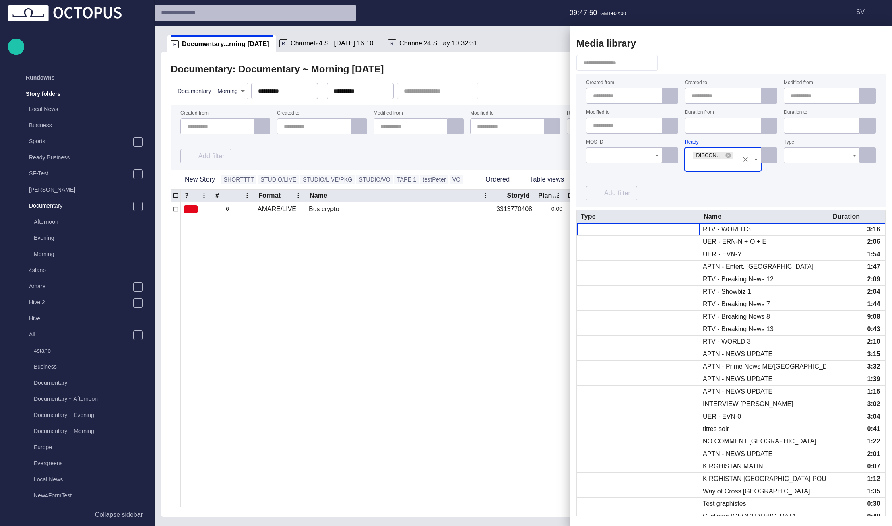
click at [690, 179] on div "Created from Created to Modified from Modified to Duration from Duration to MOS…" at bounding box center [731, 141] width 290 height 120
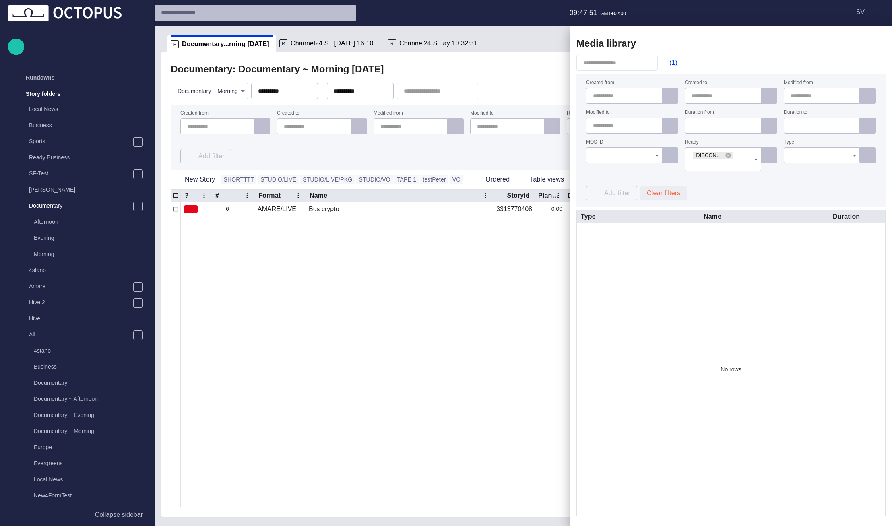
click at [672, 194] on button "Clear filters" at bounding box center [663, 193] width 46 height 14
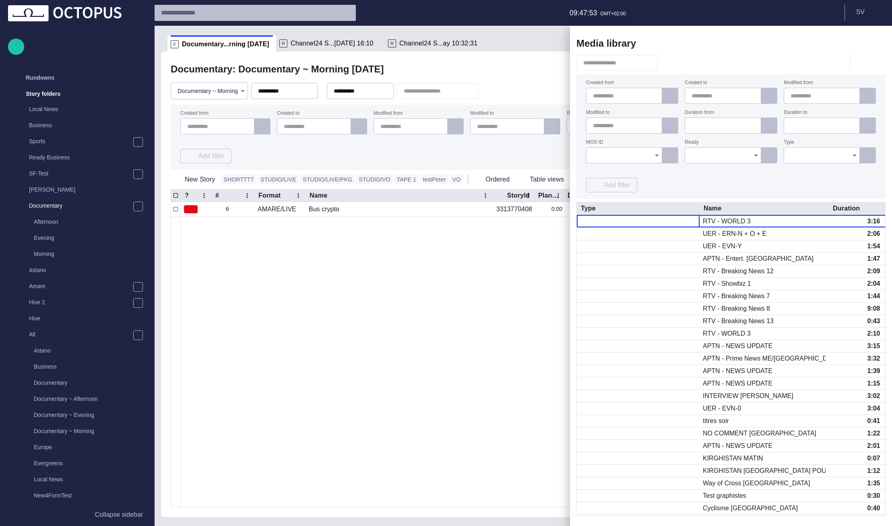
click at [482, 302] on div at bounding box center [446, 263] width 892 height 526
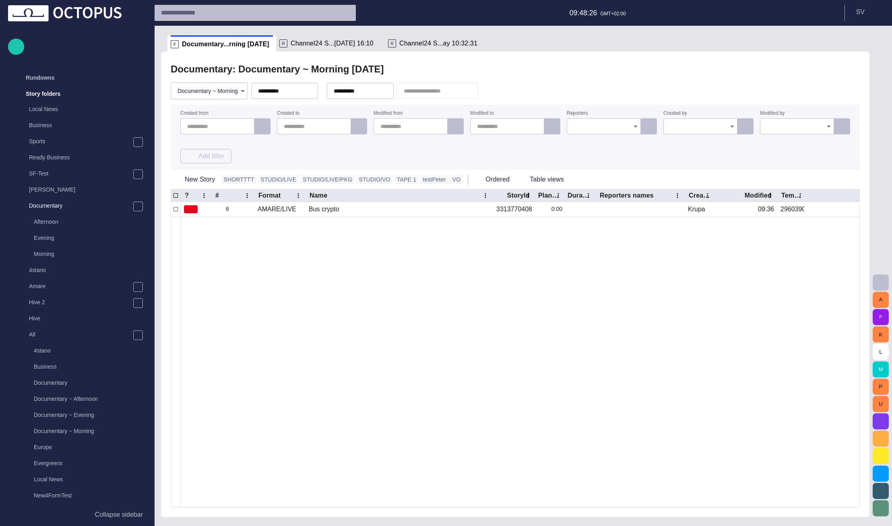
click at [667, 127] on div at bounding box center [700, 126] width 74 height 16
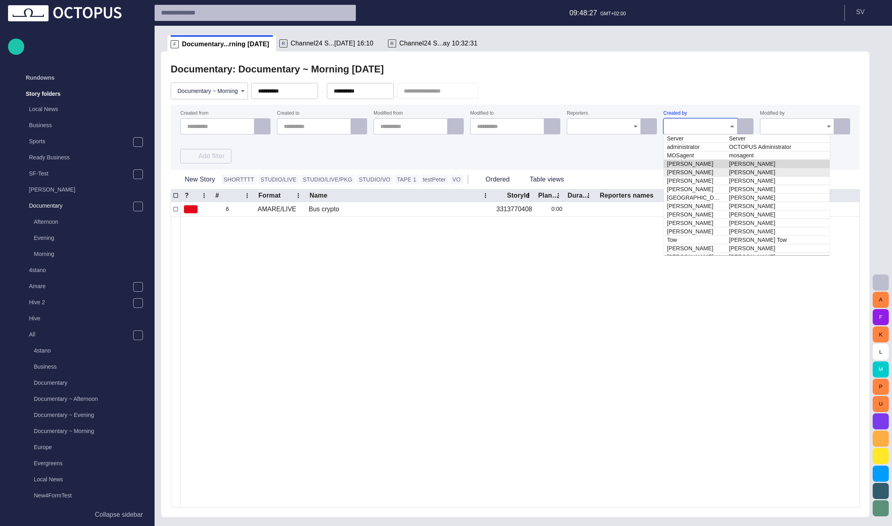
click at [679, 169] on td "Jennings" at bounding box center [695, 172] width 62 height 8
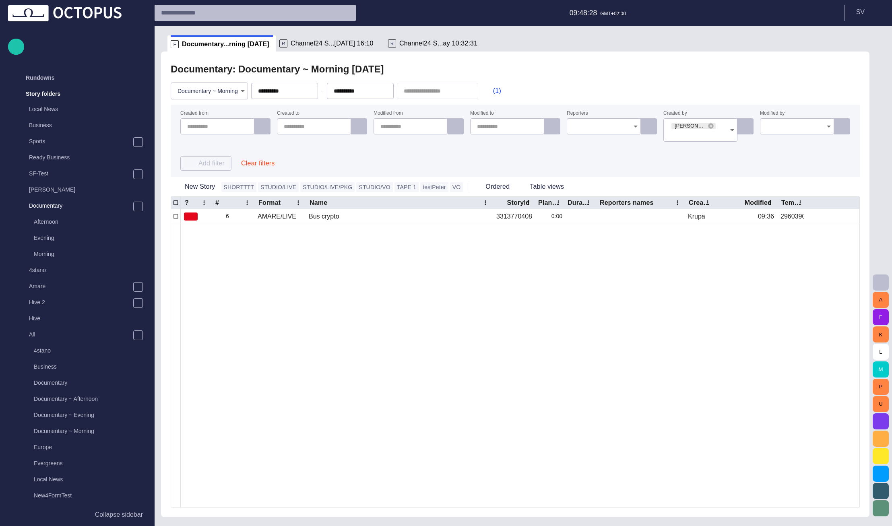
click at [674, 166] on div "Created from Created to Modified from Modified to Reporters Created by Jennings…" at bounding box center [515, 141] width 670 height 60
click at [593, 62] on div "Documentary: Documentary ~ Morning today" at bounding box center [515, 69] width 689 height 16
click at [265, 169] on button "Clear filters" at bounding box center [258, 163] width 46 height 14
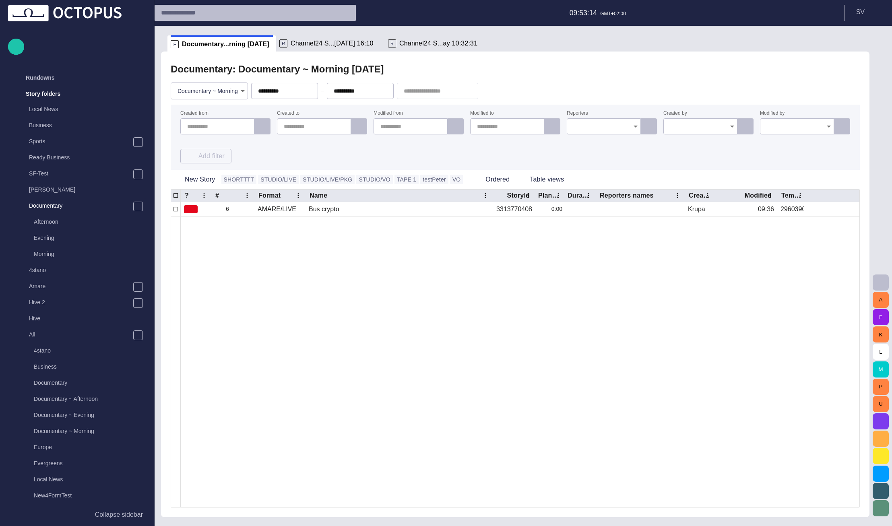
click at [607, 70] on div "Documentary: Documentary ~ Morning today" at bounding box center [515, 69] width 689 height 16
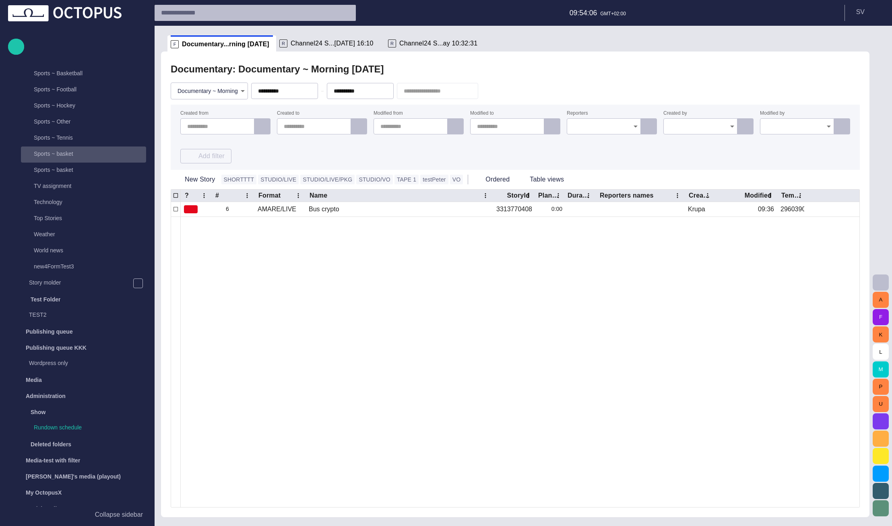
scroll to position [580, 0]
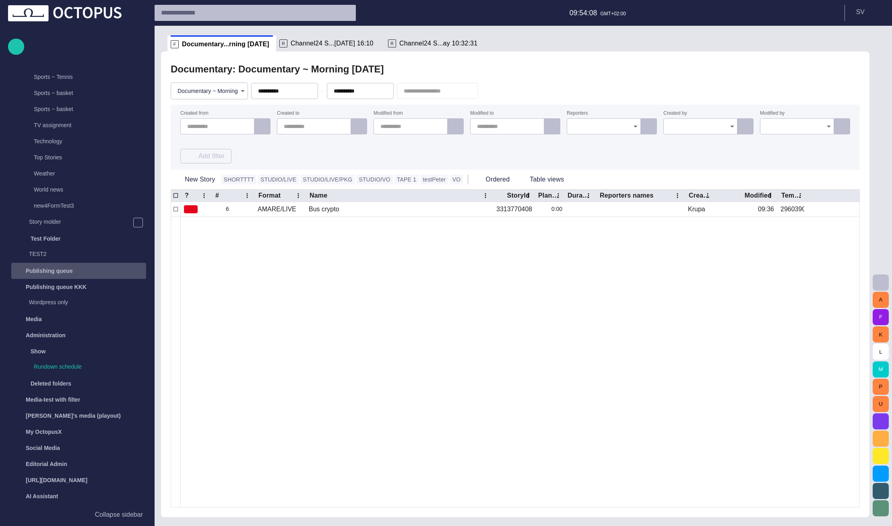
click at [80, 268] on div "Publishing queue" at bounding box center [79, 270] width 133 height 13
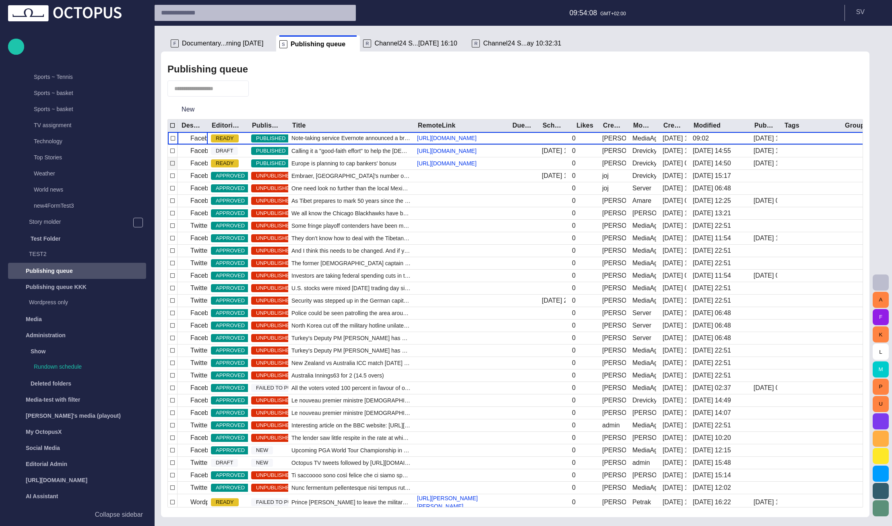
scroll to position [593, 0]
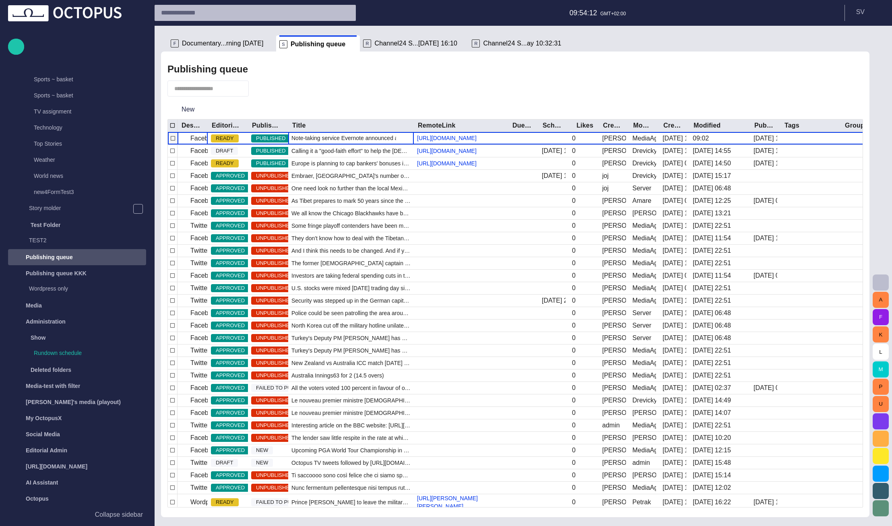
click at [349, 142] on span "Note-taking service Evernote announced a breach on their net" at bounding box center [350, 138] width 119 height 8
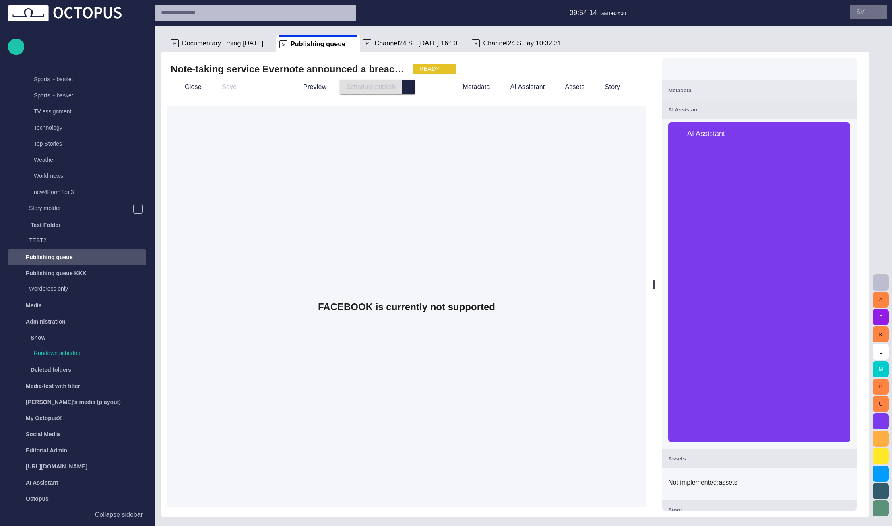
click at [833, 14] on button "S V" at bounding box center [868, 12] width 37 height 14
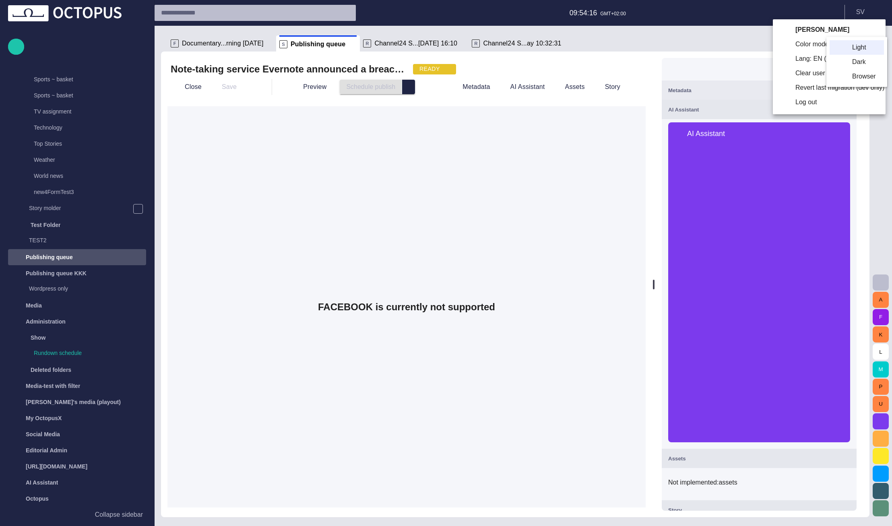
click at [833, 59] on li "Dark" at bounding box center [857, 62] width 54 height 14
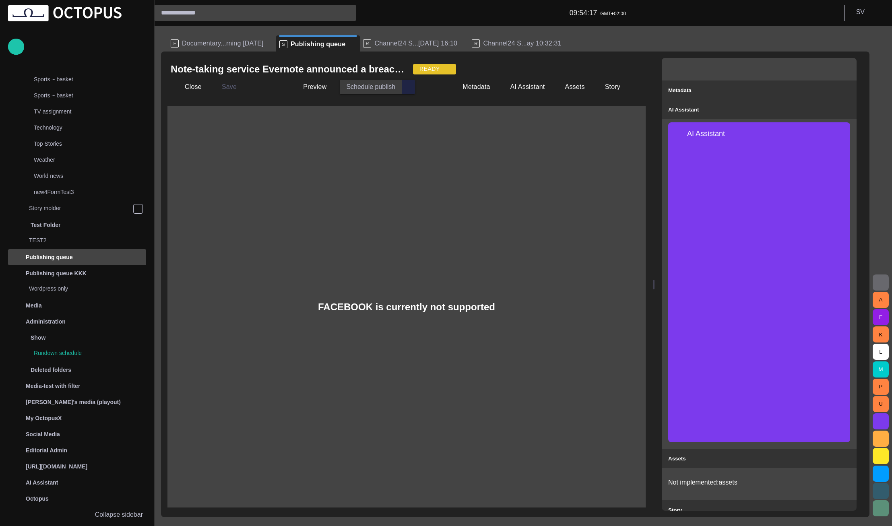
click at [712, 40] on ul "F Documentary...rning today S Publishing queue R Channel24 S...05/08 16:10 R Ch…" at bounding box center [510, 43] width 686 height 16
click at [762, 109] on div "AI Assistant" at bounding box center [759, 110] width 182 height 10
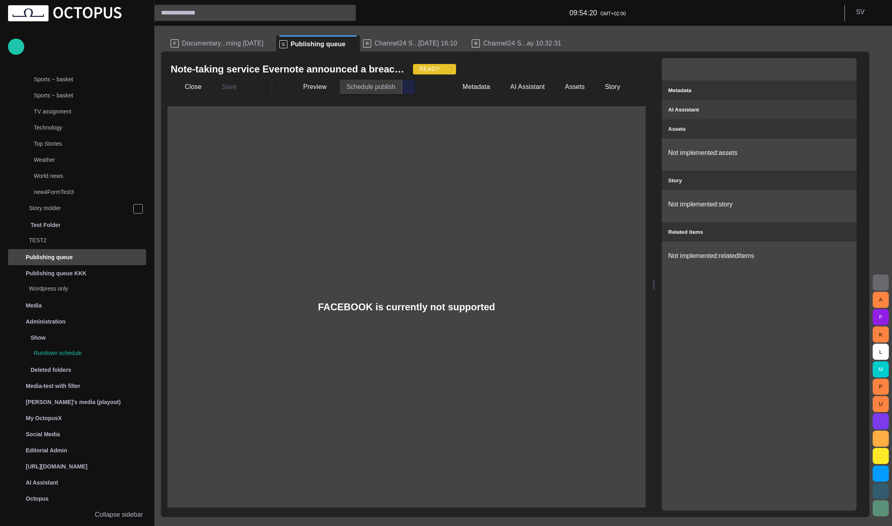
click at [762, 105] on div "AI Assistant" at bounding box center [759, 110] width 182 height 10
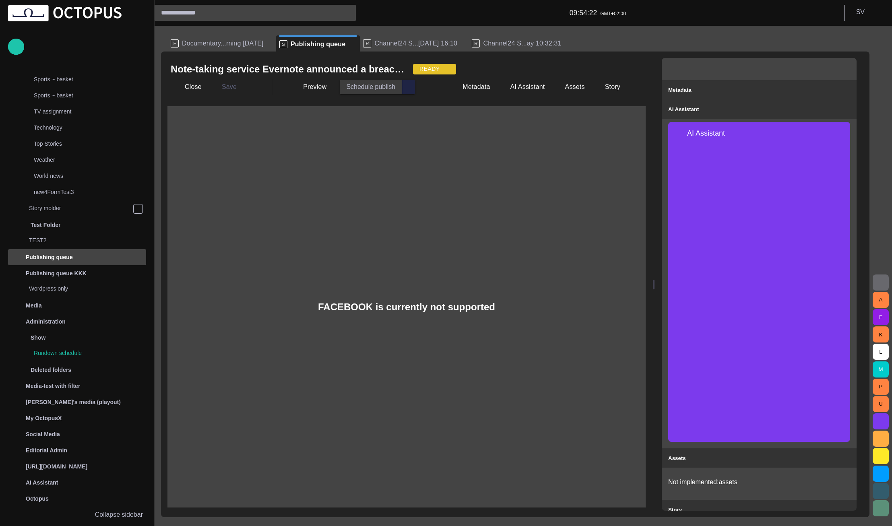
scroll to position [0, 0]
click at [833, 112] on span "button" at bounding box center [845, 110] width 10 height 10
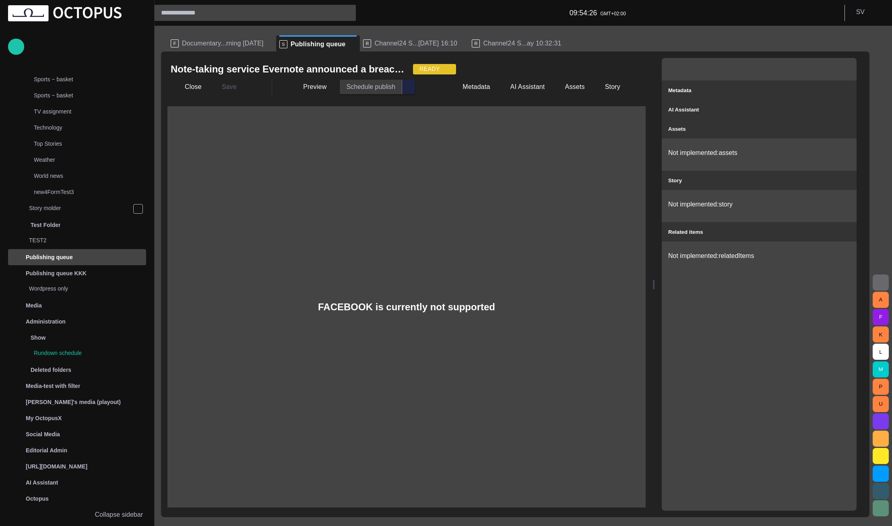
click at [833, 129] on span "button" at bounding box center [845, 129] width 10 height 10
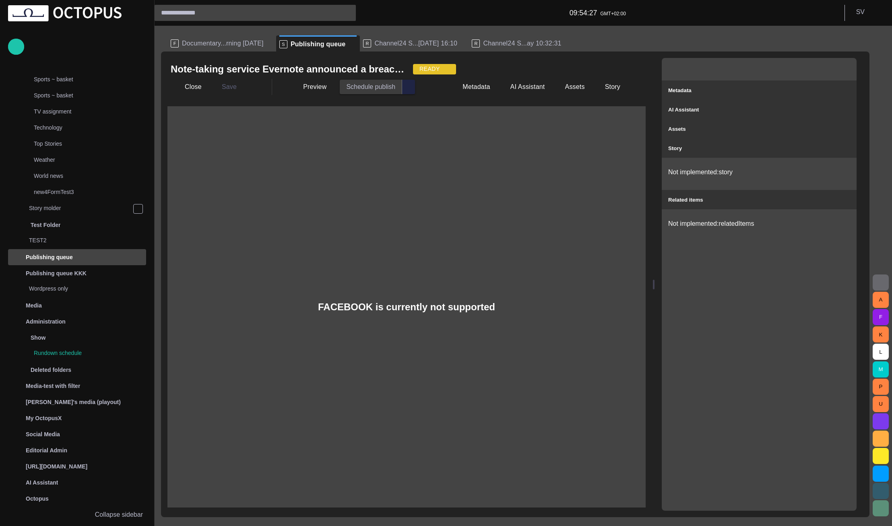
click at [833, 147] on span "button" at bounding box center [845, 148] width 10 height 10
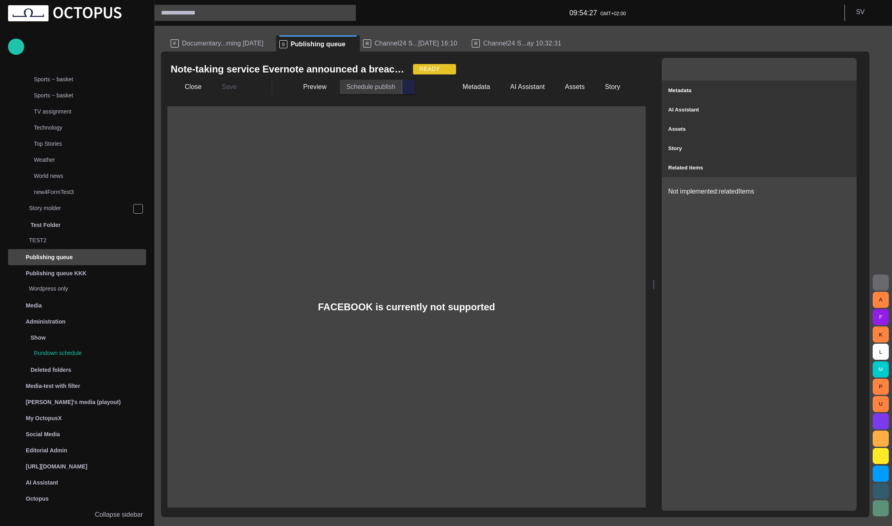
click at [833, 197] on div "Not implemented: relatedItems" at bounding box center [759, 193] width 195 height 32
click at [833, 168] on span "button" at bounding box center [845, 168] width 10 height 10
click at [833, 67] on span "button" at bounding box center [846, 69] width 10 height 10
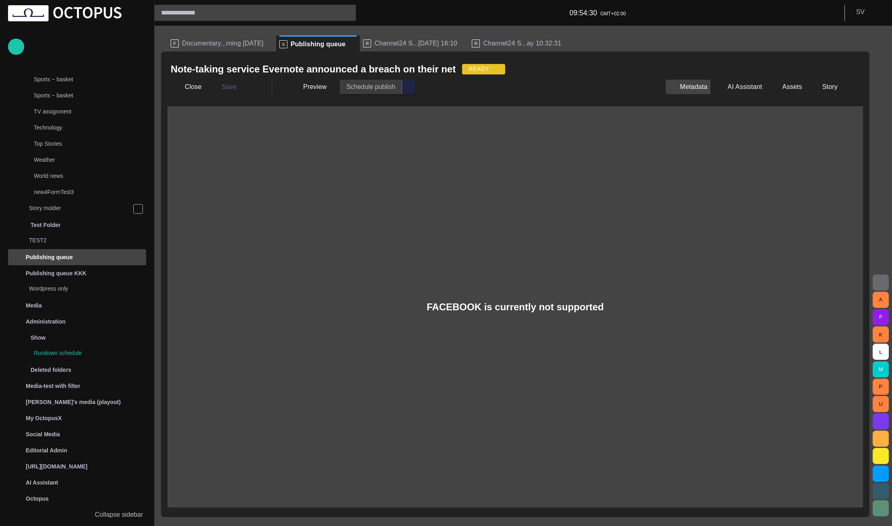
click at [703, 86] on button "Metadata" at bounding box center [688, 87] width 44 height 14
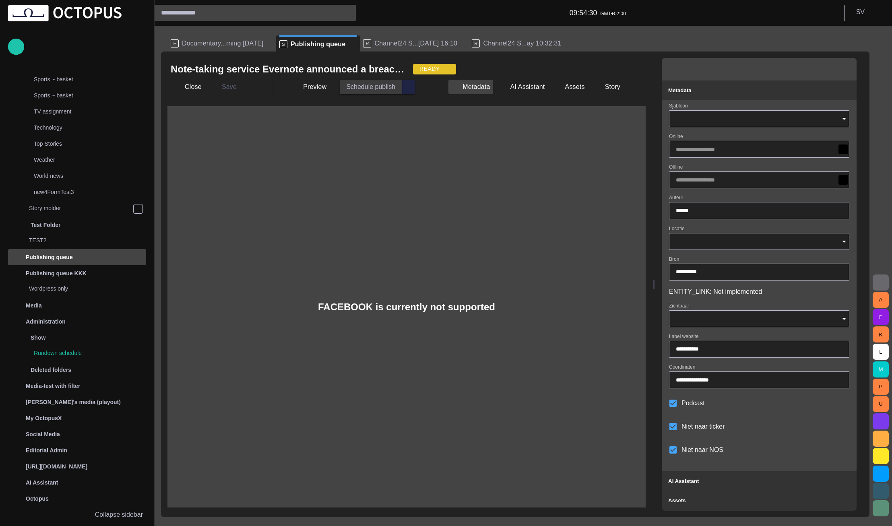
type input "*****"
type input "**"
click at [196, 85] on button "Close" at bounding box center [188, 87] width 34 height 14
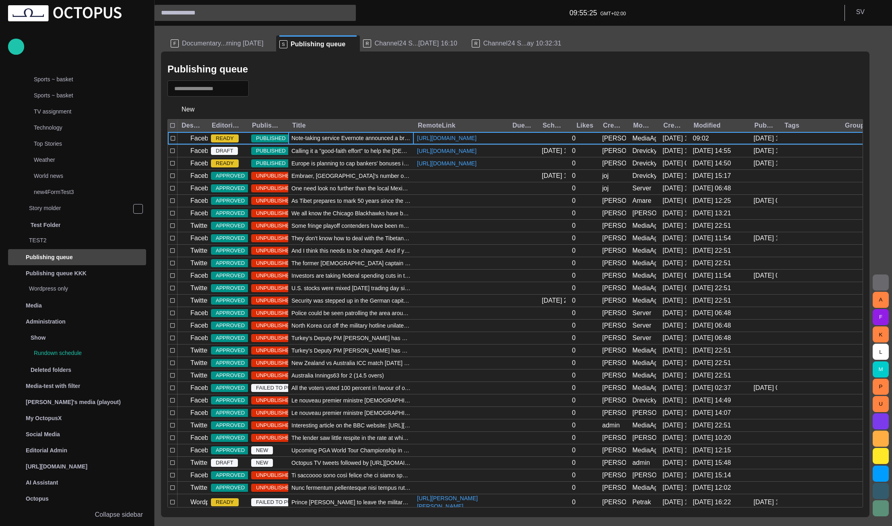
click at [264, 89] on span "button" at bounding box center [260, 89] width 8 height 8
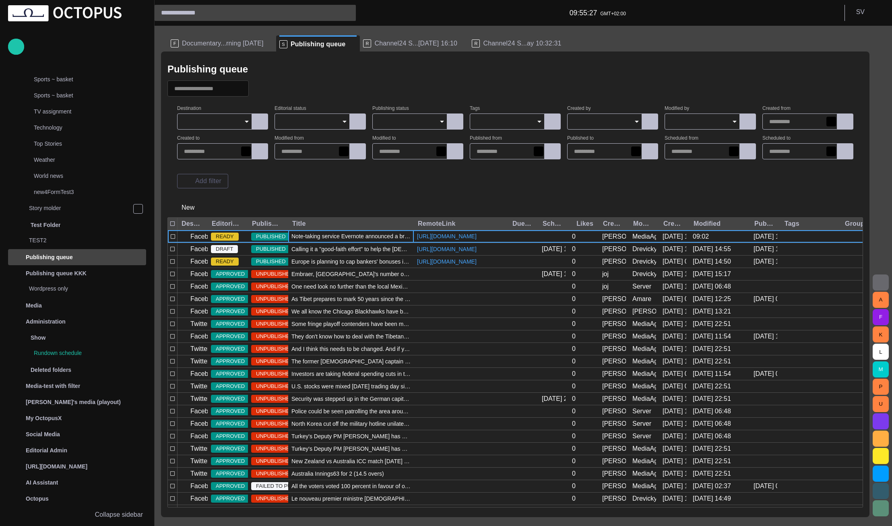
click at [231, 120] on input "Destination" at bounding box center [212, 122] width 56 height 8
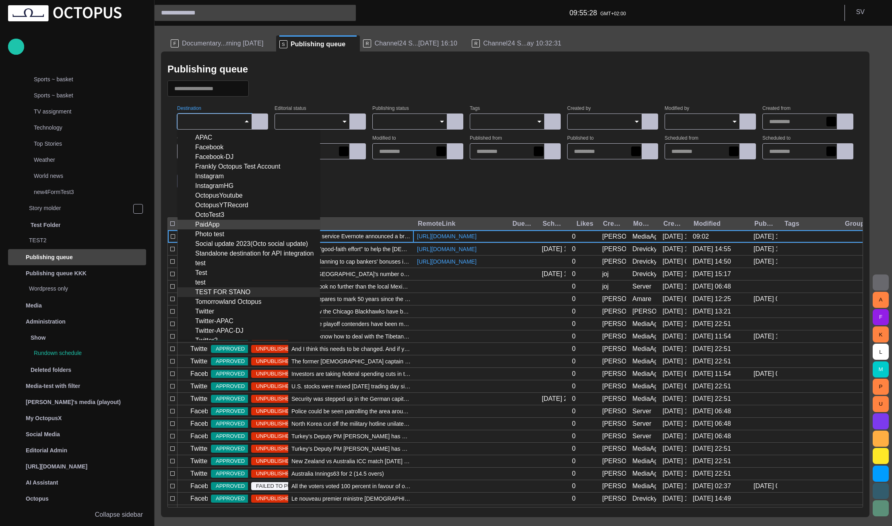
scroll to position [57, 0]
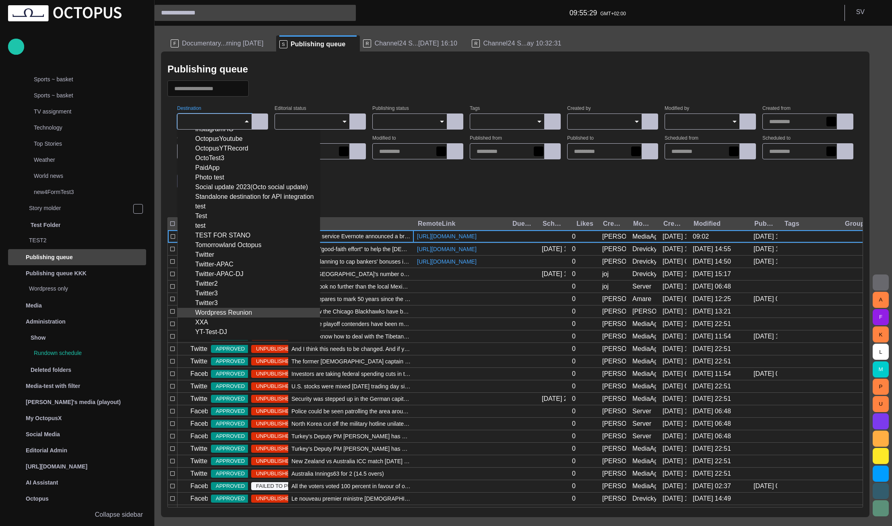
click at [221, 312] on div "Wordpress Reunion" at bounding box center [249, 313] width 130 height 10
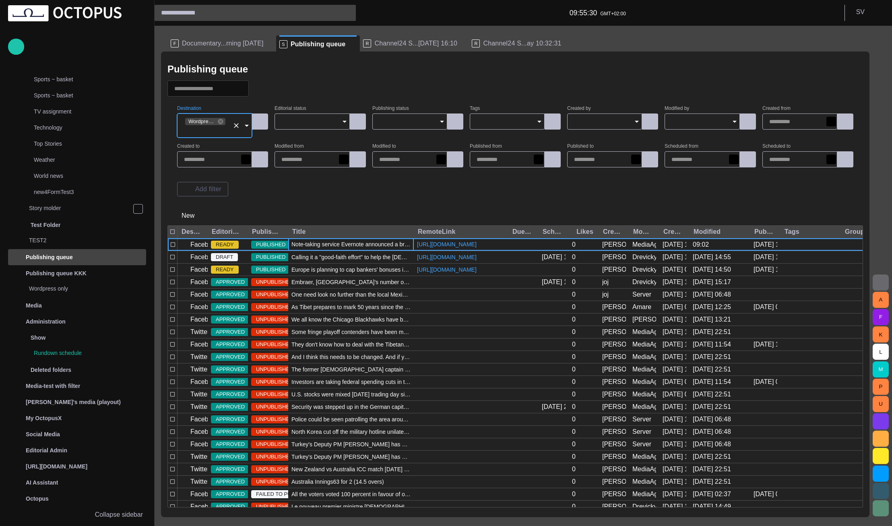
click at [331, 197] on form "Destination Wordpress Reunion Editorial status Publishing status Tags Created b…" at bounding box center [515, 151] width 696 height 103
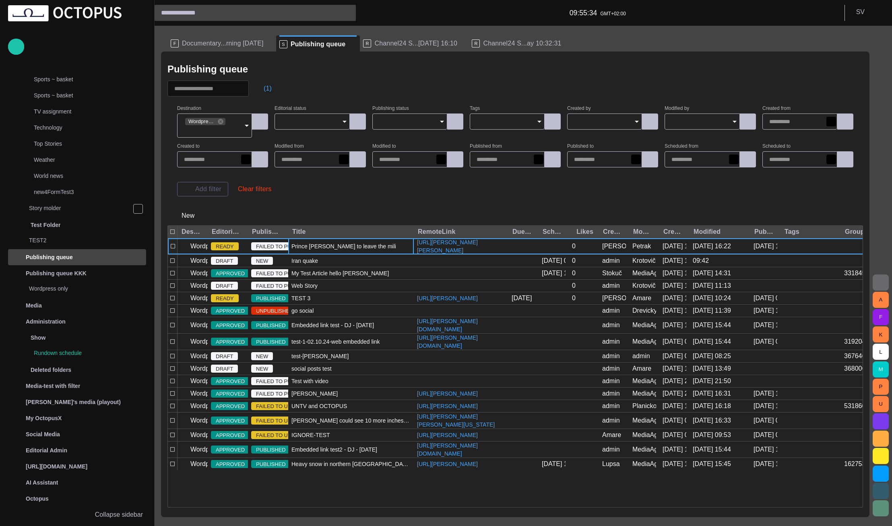
click at [330, 248] on span "Prince William to leave the military 200008" at bounding box center [350, 246] width 119 height 8
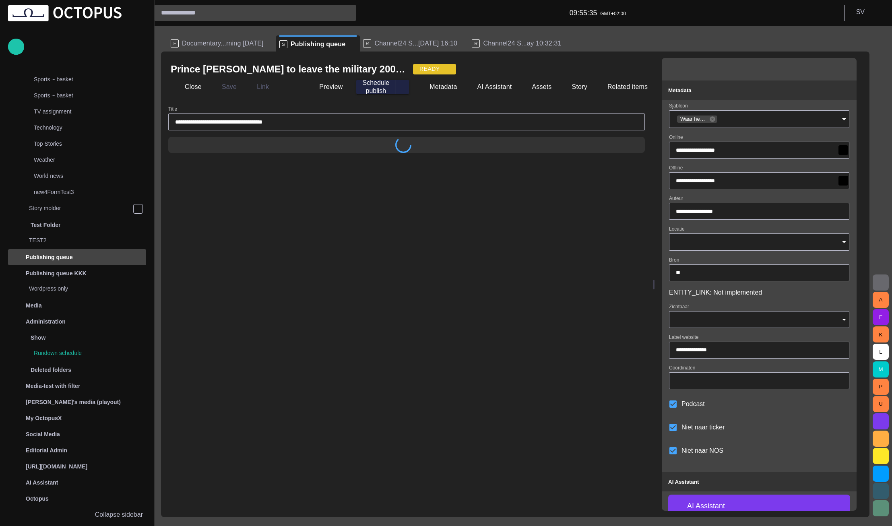
type input "*****"
type input "**"
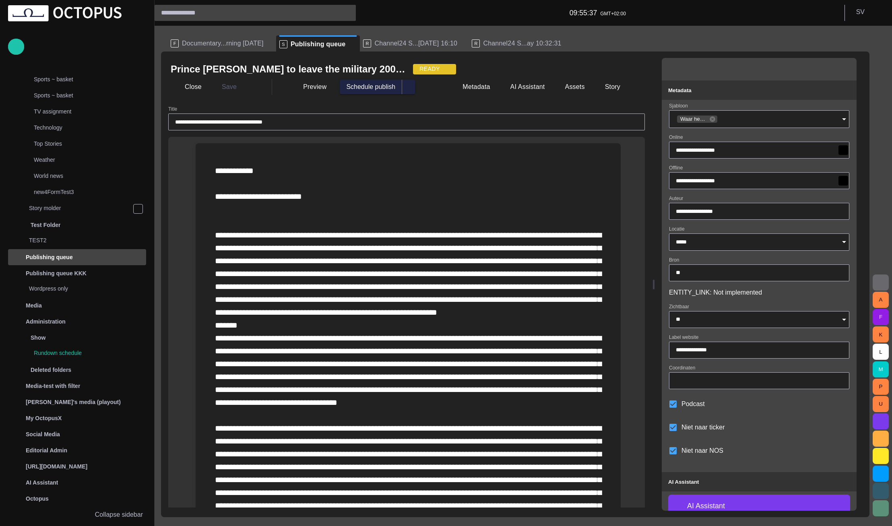
click at [279, 118] on div "**********" at bounding box center [406, 122] width 477 height 17
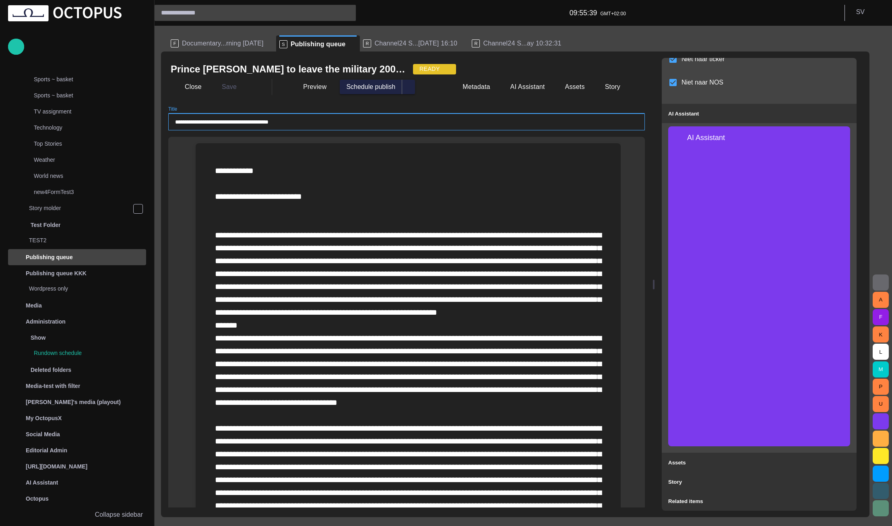
type input "**********"
click at [313, 159] on div at bounding box center [408, 344] width 412 height 403
click at [190, 88] on button "Close" at bounding box center [188, 87] width 34 height 14
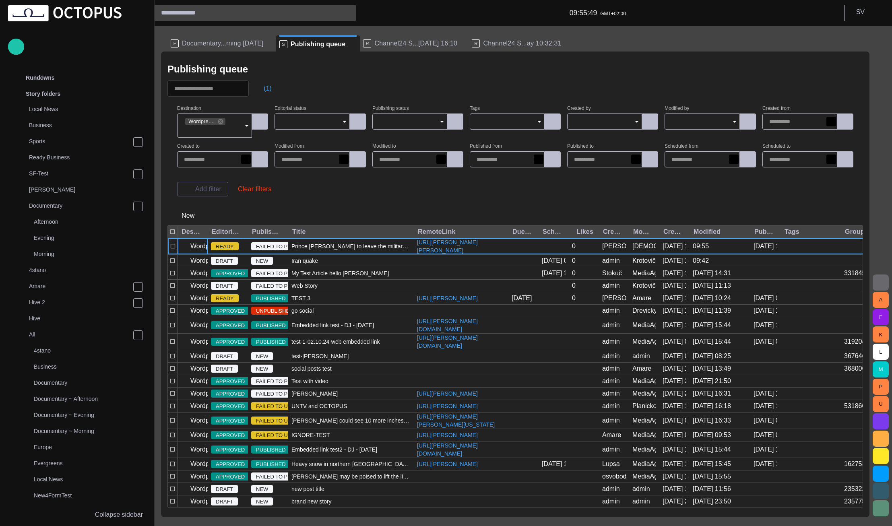
scroll to position [593, 0]
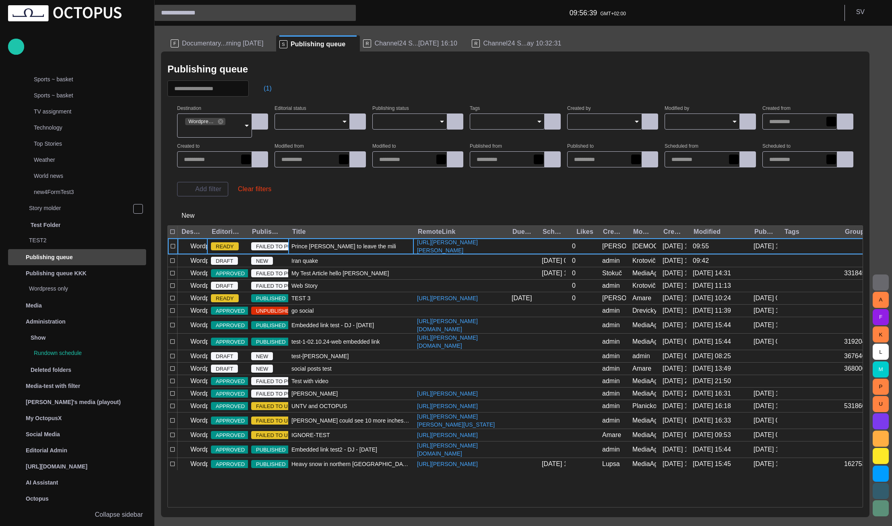
click at [344, 250] on span "Prince [PERSON_NAME] to leave the military 200008999" at bounding box center [350, 246] width 119 height 8
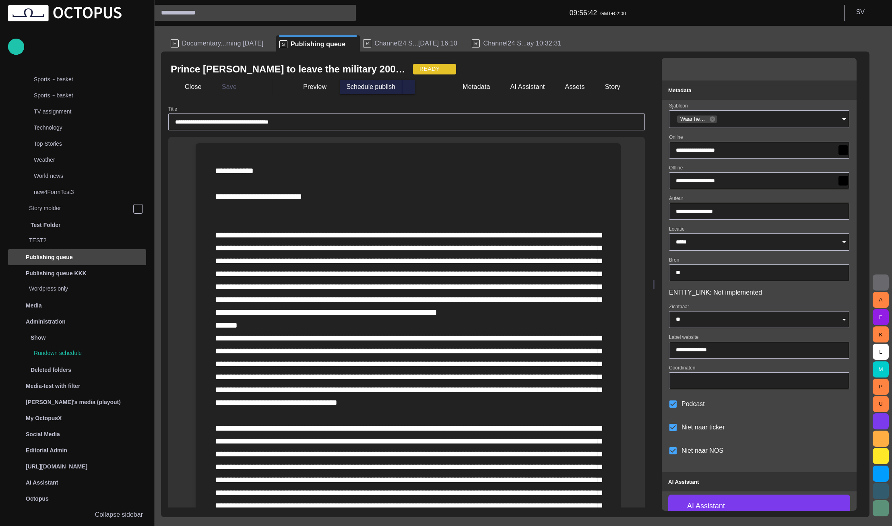
scroll to position [368, 0]
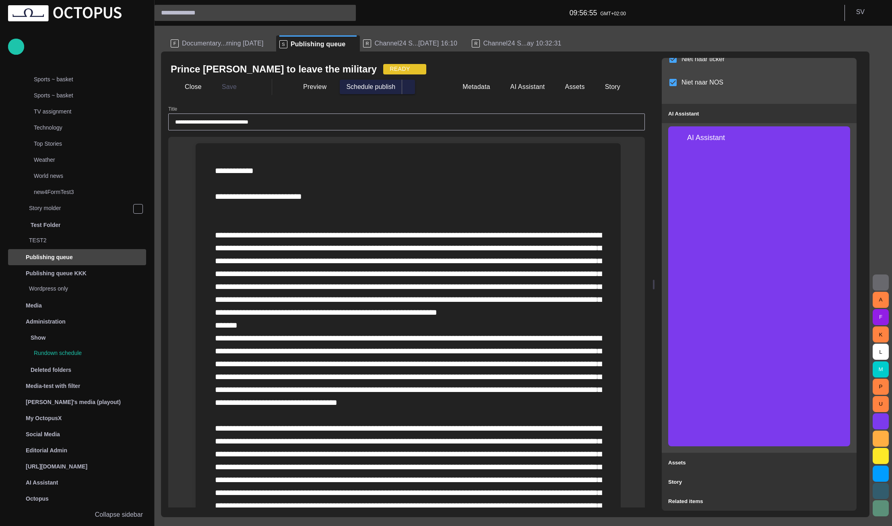
type input "**********"
click at [520, 92] on button "AI Assistant" at bounding box center [522, 87] width 52 height 14
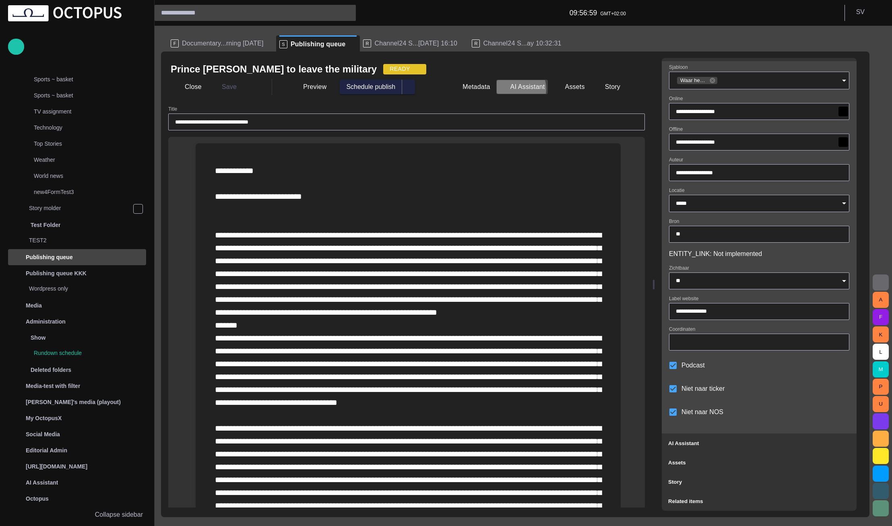
click at [520, 89] on button "AI Assistant" at bounding box center [522, 87] width 52 height 14
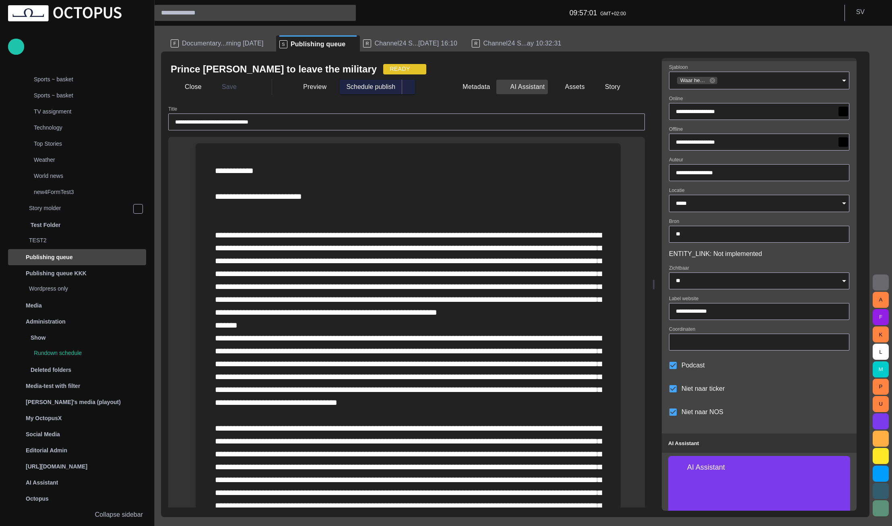
click at [520, 89] on button "AI Assistant" at bounding box center [522, 87] width 52 height 14
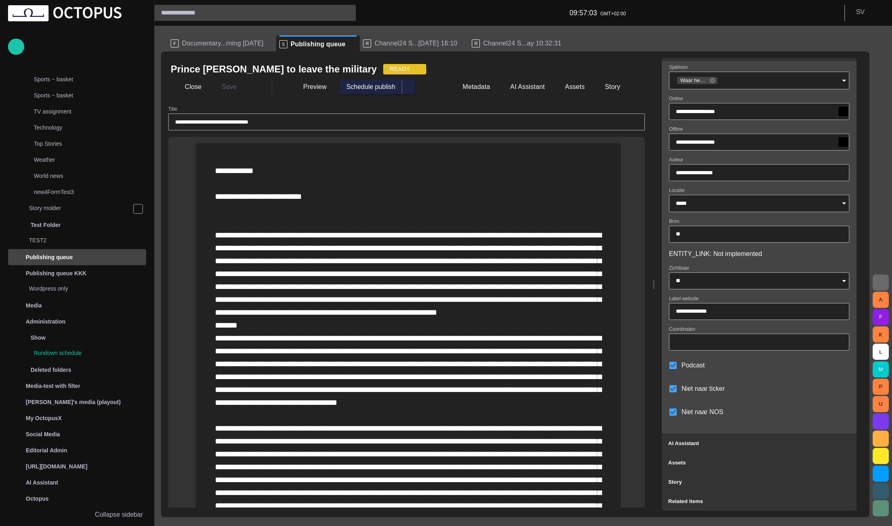
scroll to position [0, 0]
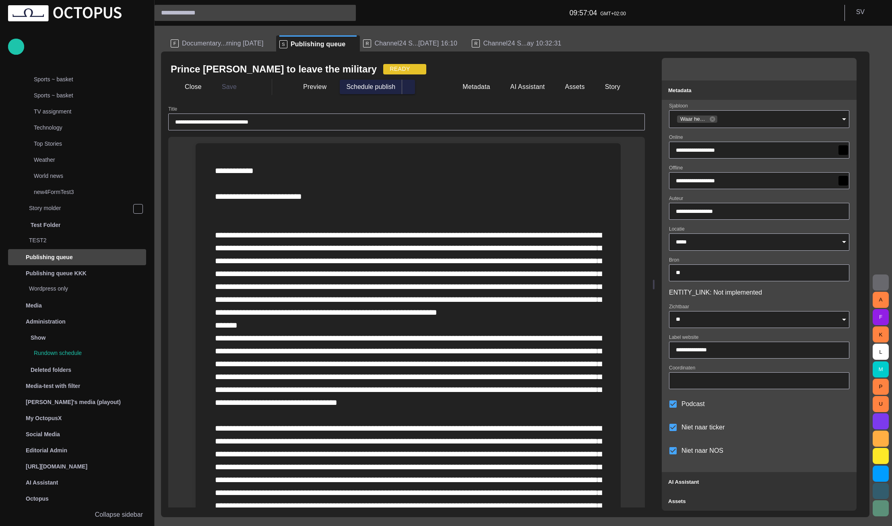
click at [851, 70] on span "button" at bounding box center [846, 69] width 10 height 10
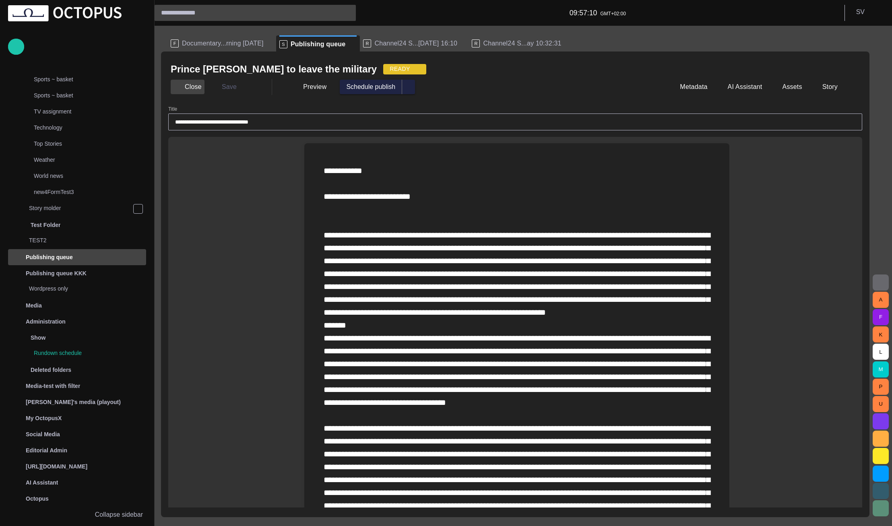
click at [196, 88] on button "Close" at bounding box center [188, 87] width 34 height 14
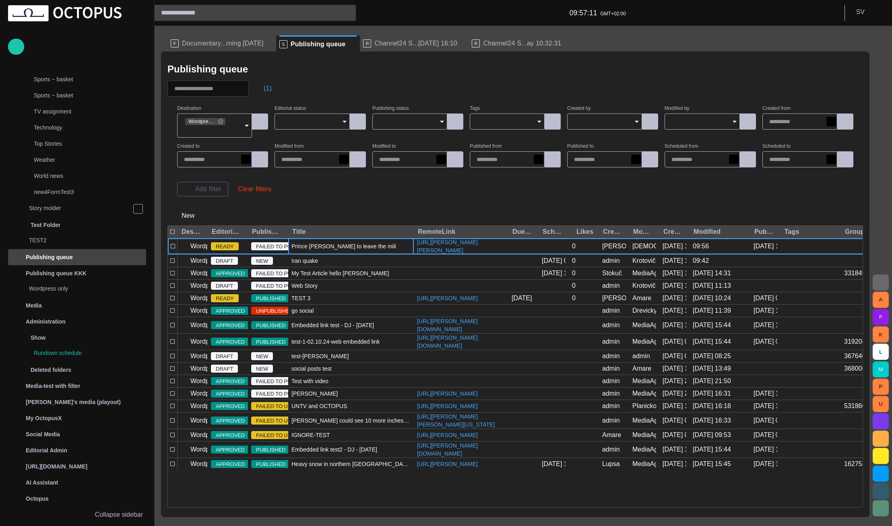
click at [300, 250] on span "Prince [PERSON_NAME] to leave the military" at bounding box center [348, 246] width 114 height 8
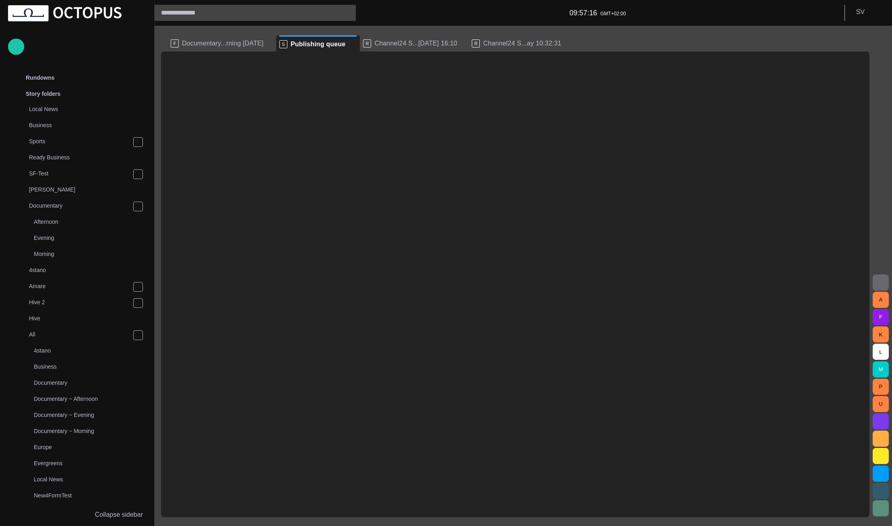
scroll to position [593, 0]
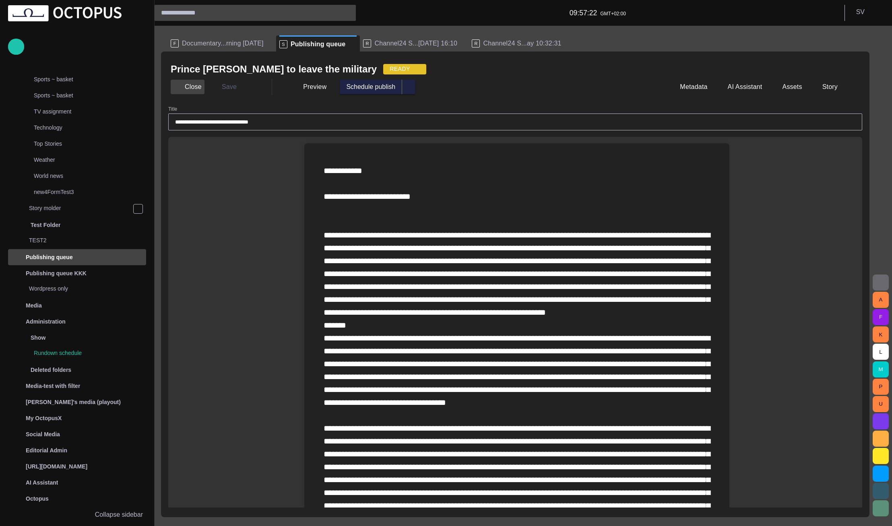
click at [196, 91] on button "Close" at bounding box center [188, 87] width 34 height 14
